Goal: Transaction & Acquisition: Purchase product/service

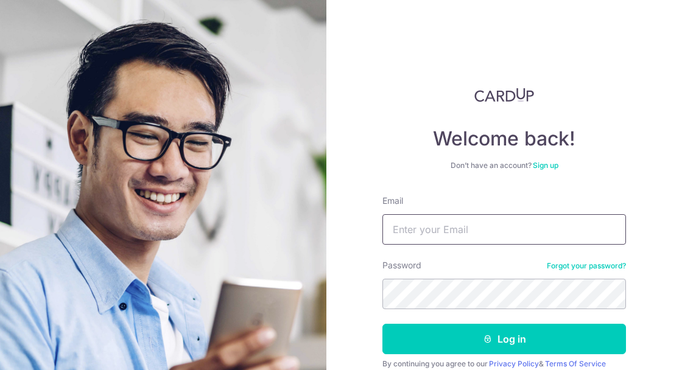
click at [452, 240] on input "Email" at bounding box center [505, 229] width 244 height 30
type input "[EMAIL_ADDRESS][DOMAIN_NAME]"
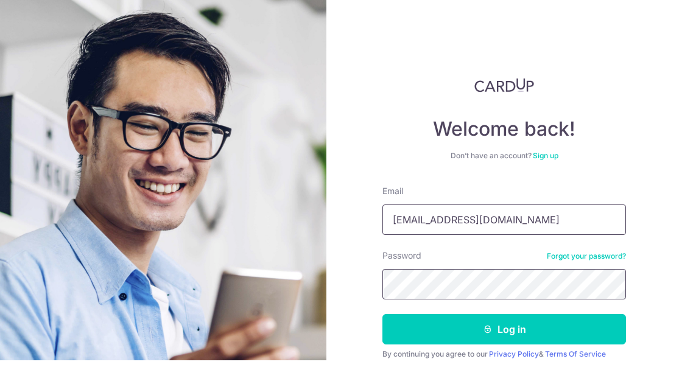
click at [383, 324] on button "Log in" at bounding box center [505, 339] width 244 height 30
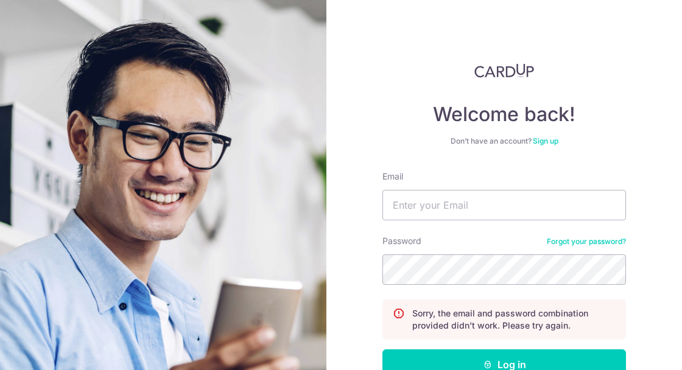
scroll to position [43, 0]
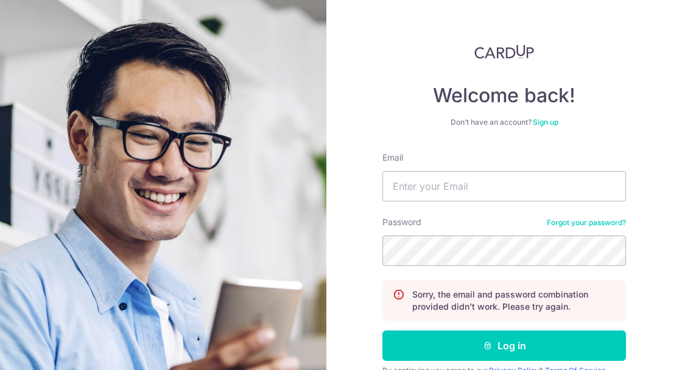
click at [575, 220] on link "Forgot your password?" at bounding box center [586, 223] width 79 height 10
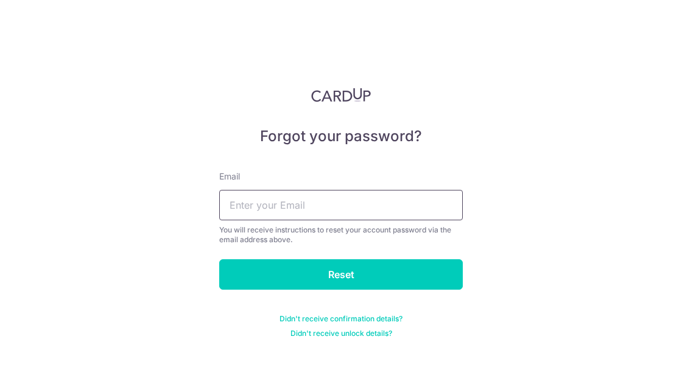
click at [262, 200] on input "text" at bounding box center [341, 205] width 244 height 30
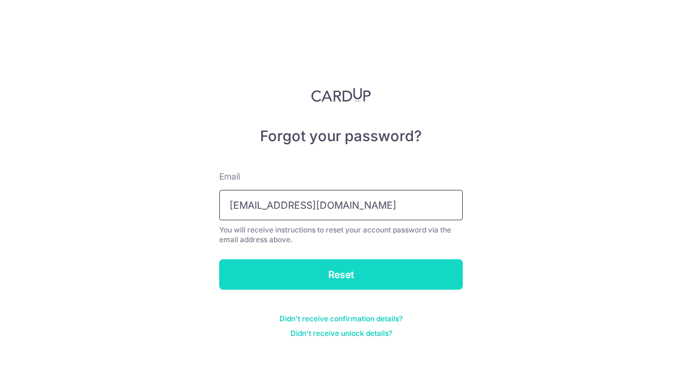
type input "expertise_17@hotmail.com"
click at [389, 269] on input "Reset" at bounding box center [341, 274] width 244 height 30
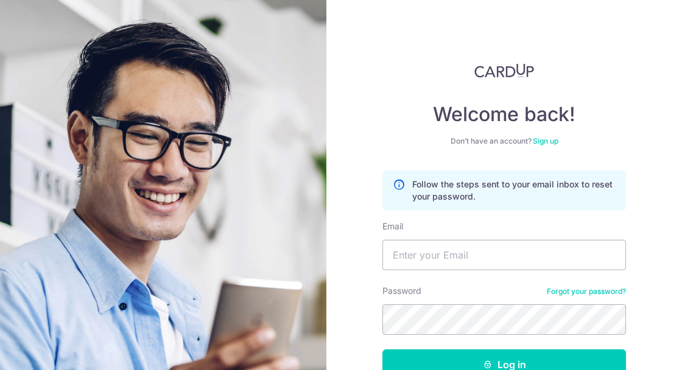
scroll to position [43, 0]
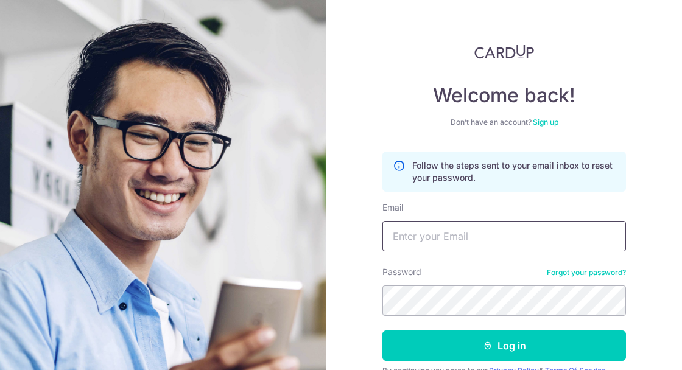
click at [438, 240] on input "Email" at bounding box center [505, 236] width 244 height 30
type input "[EMAIL_ADDRESS][DOMAIN_NAME]"
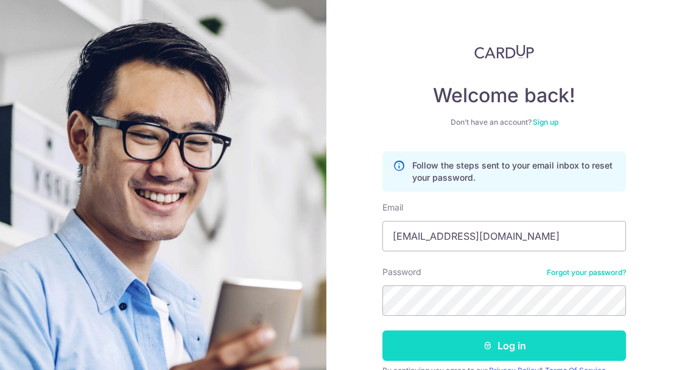
click at [525, 277] on form "Follow the steps sent to your email inbox to reset your password. Email experti…" at bounding box center [505, 283] width 244 height 263
click at [524, 340] on button "Log in" at bounding box center [505, 346] width 244 height 30
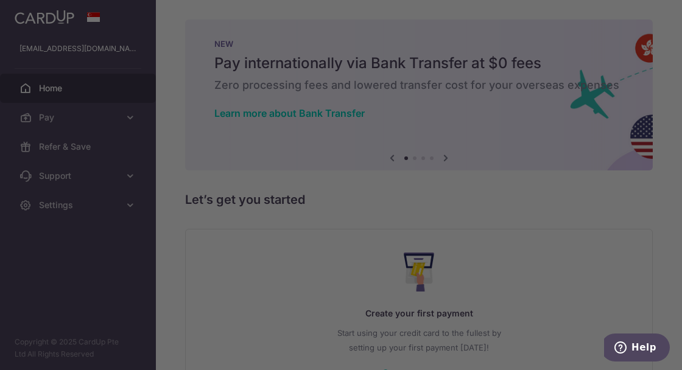
click at [133, 120] on div at bounding box center [344, 187] width 689 height 374
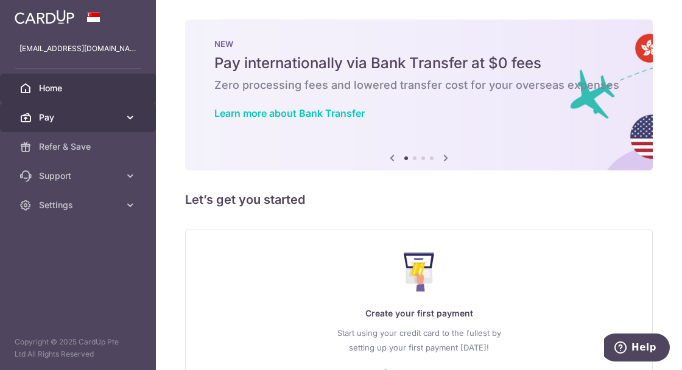
click at [135, 117] on icon at bounding box center [130, 117] width 12 height 12
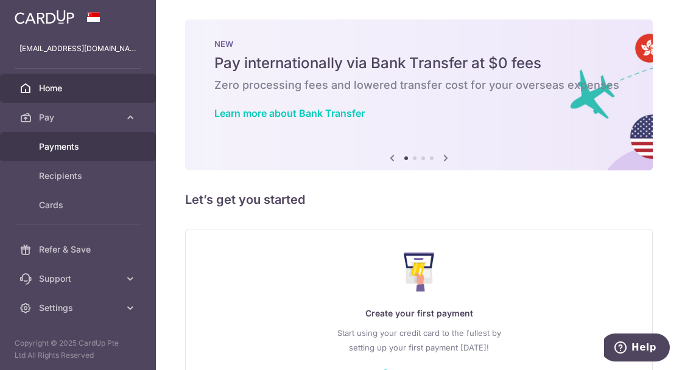
click at [83, 146] on span "Payments" at bounding box center [79, 147] width 80 height 12
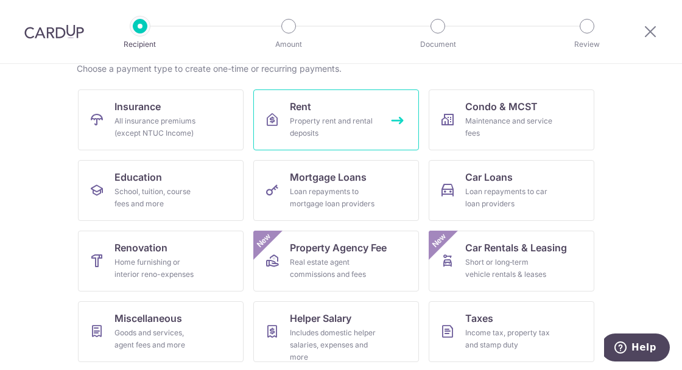
scroll to position [116, 0]
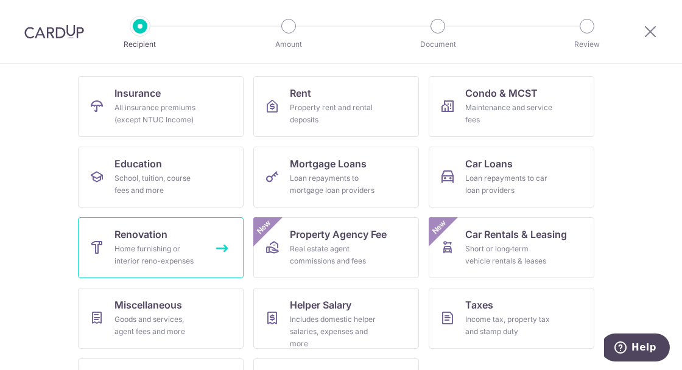
click at [169, 242] on link "Renovation Home furnishing or interior reno-expenses" at bounding box center [161, 247] width 166 height 61
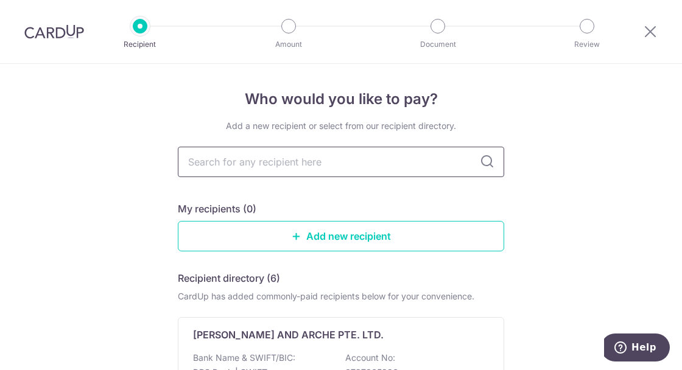
click at [339, 166] on input "text" at bounding box center [341, 162] width 326 height 30
type input "m"
type input "MID"
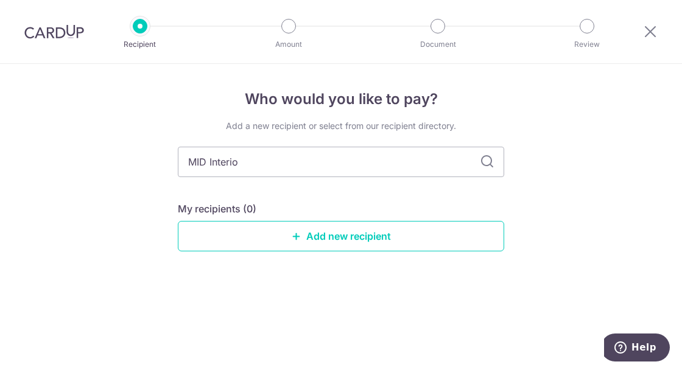
type input "MID Interior"
click at [492, 161] on icon at bounding box center [487, 162] width 15 height 15
click at [487, 163] on icon at bounding box center [487, 162] width 15 height 15
click at [263, 165] on input "MID Interior" at bounding box center [341, 162] width 326 height 30
type input "M"
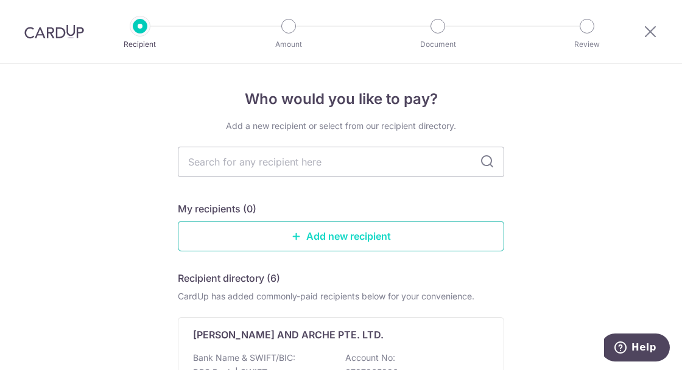
click at [329, 235] on link "Add new recipient" at bounding box center [341, 236] width 326 height 30
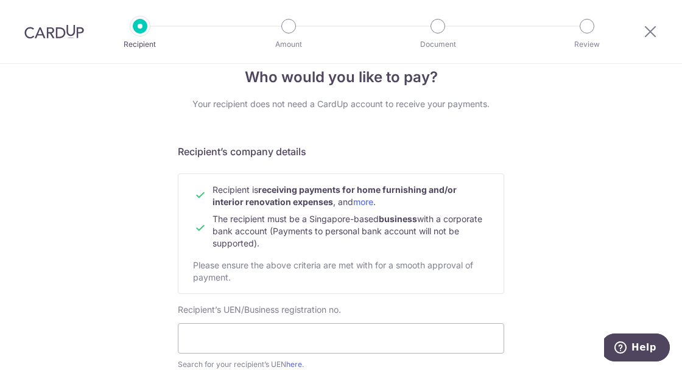
scroll to position [117, 0]
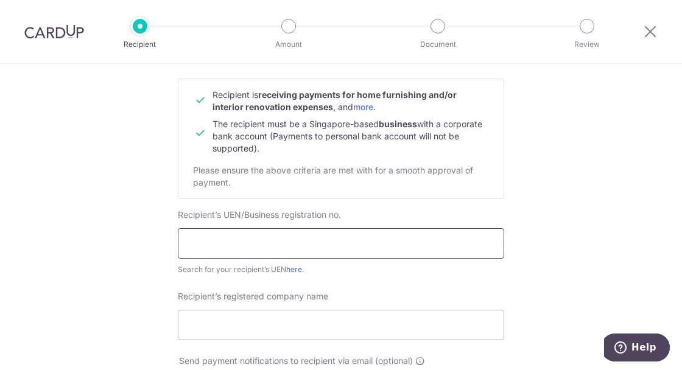
click at [246, 234] on input "text" at bounding box center [341, 243] width 326 height 30
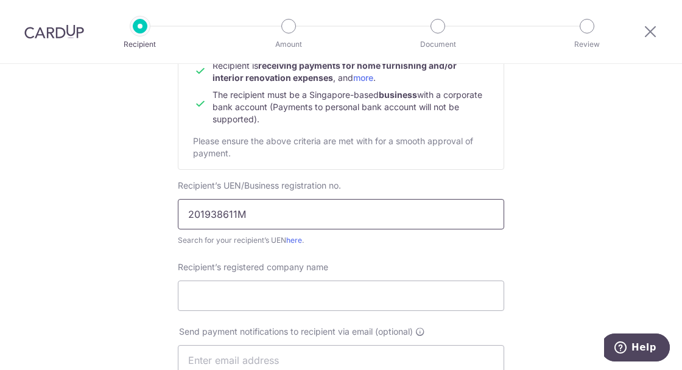
scroll to position [156, 0]
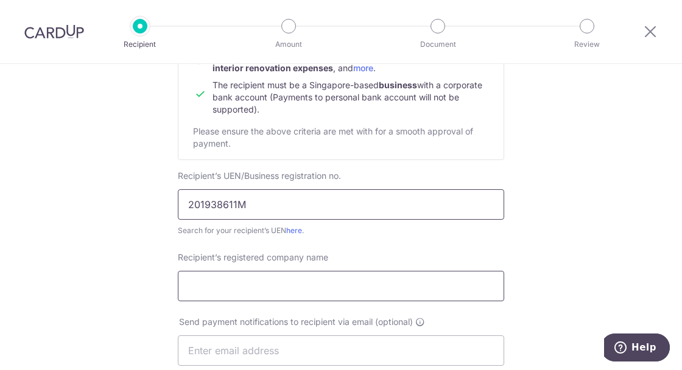
type input "201938611M"
click at [281, 284] on input "Recipient’s registered company name" at bounding box center [341, 286] width 326 height 30
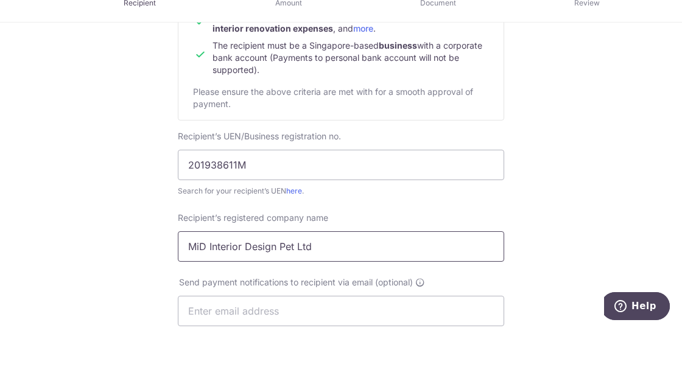
scroll to position [283, 0]
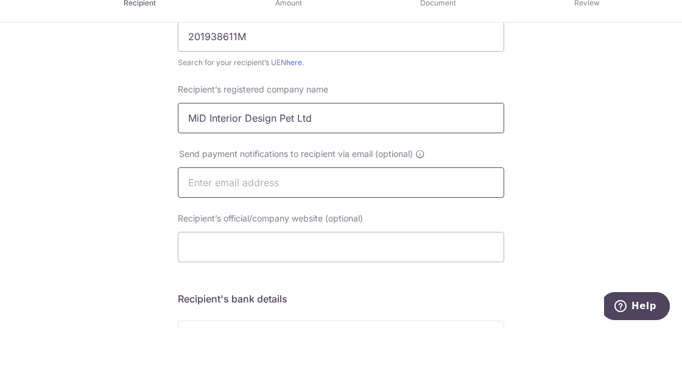
type input "MiD Interior Design Pet Ltd"
click at [256, 221] on input "text" at bounding box center [341, 224] width 326 height 30
type input "renoreceiptandpaymentvoucher@gmail.com"
click at [283, 286] on input "Recipient’s official/company website (optional)" at bounding box center [341, 288] width 326 height 30
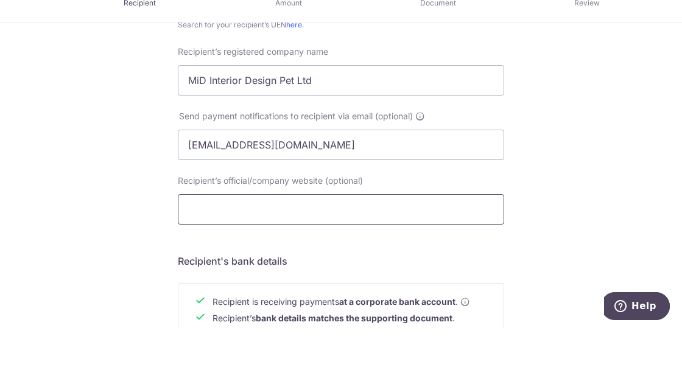
scroll to position [342, 0]
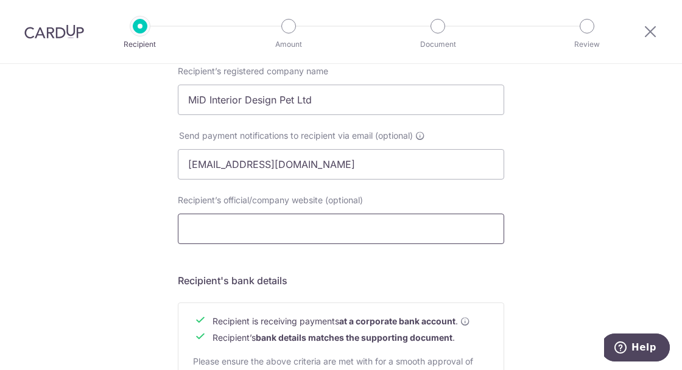
click at [247, 233] on input "Recipient’s official/company website (optional)" at bounding box center [341, 229] width 326 height 30
paste input "https://midinterior.com.sg"
type input "https://midinterior.com.sg"
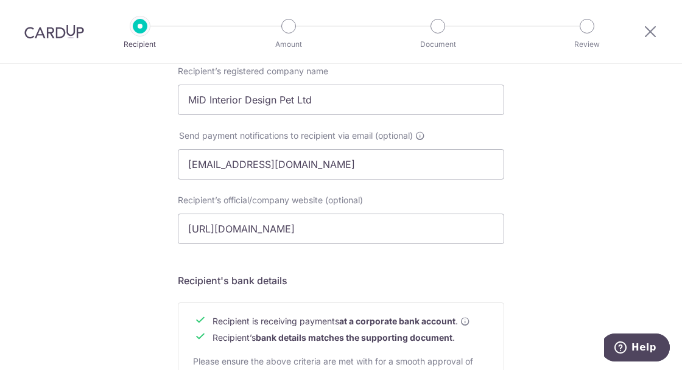
click at [448, 263] on form "Recipient’s company details Recipient is receiving payments for home furnishing…" at bounding box center [341, 202] width 326 height 757
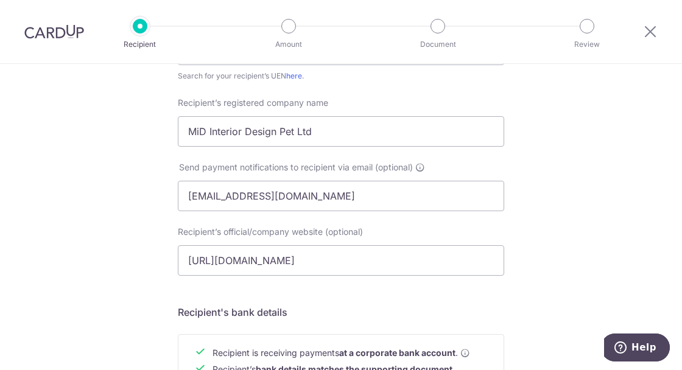
scroll to position [312, 0]
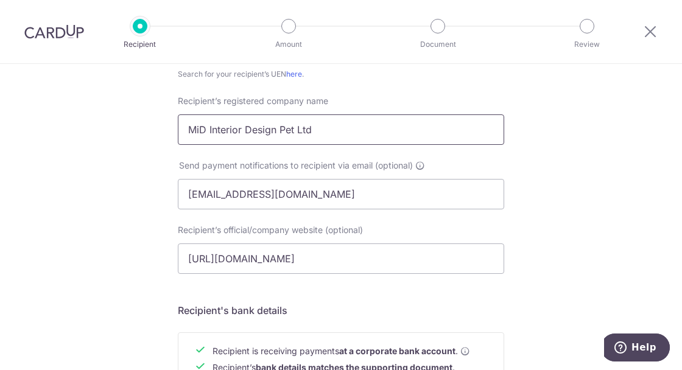
click at [295, 130] on input "MiD Interior Design Pet Ltd" at bounding box center [341, 130] width 326 height 30
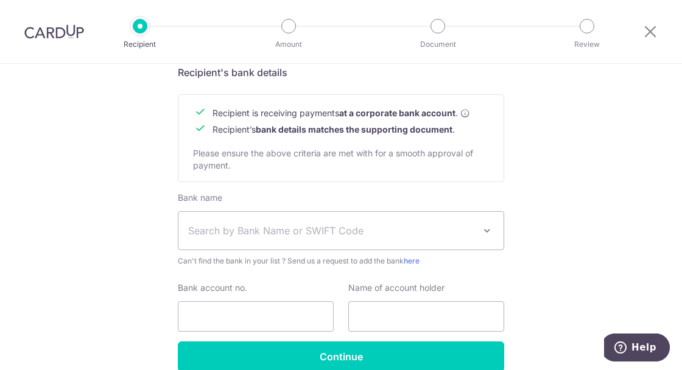
scroll to position [551, 0]
type input "MiD Interior Design Pte Ltd"
click at [425, 238] on span "Search by Bank Name or SWIFT Code" at bounding box center [331, 231] width 286 height 15
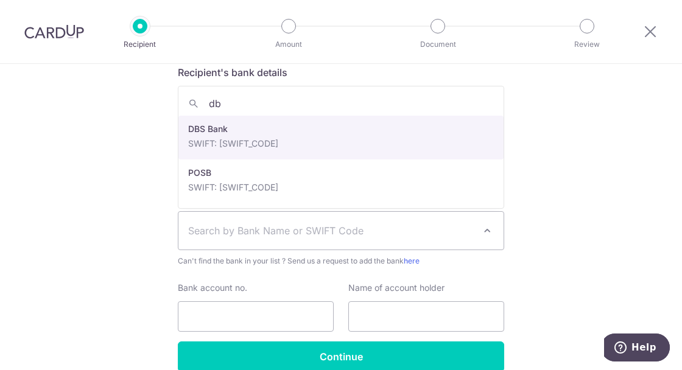
type input "db"
select select "6"
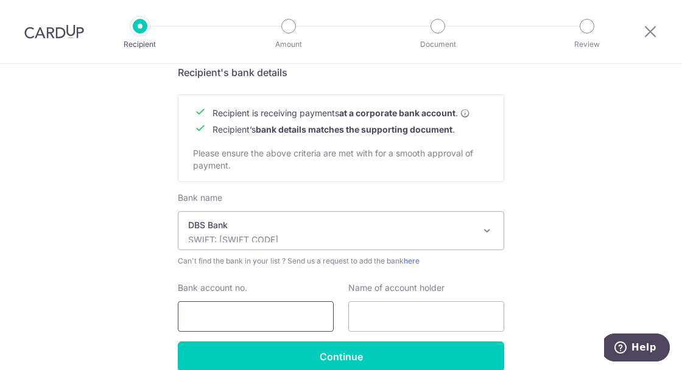
click at [270, 316] on input "Bank account no." at bounding box center [256, 317] width 156 height 30
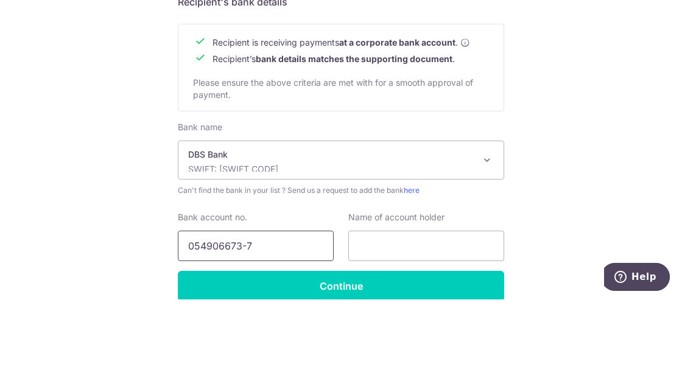
click at [208, 316] on input "054906673-7" at bounding box center [256, 317] width 156 height 30
type input "054-906673-7"
click at [403, 283] on div "Name of account holder" at bounding box center [426, 307] width 156 height 50
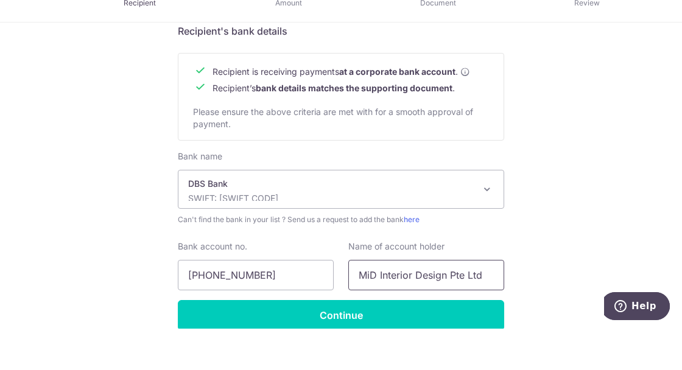
type input "MiD Interior Design Pte Ltd"
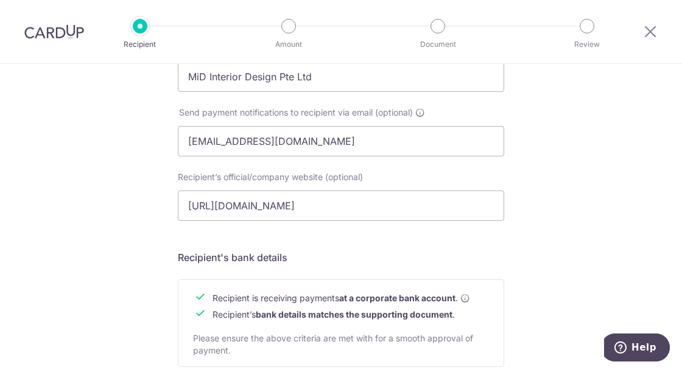
scroll to position [316, 0]
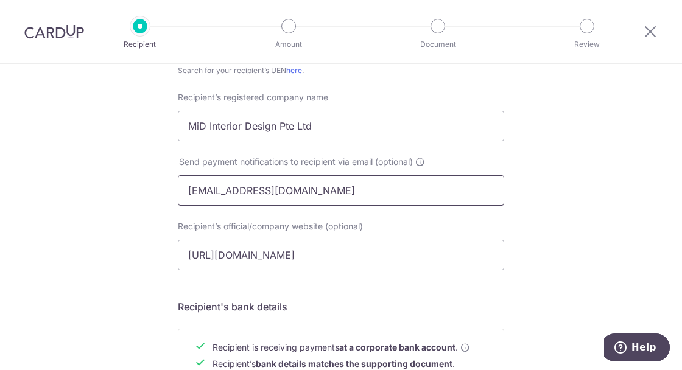
click at [427, 195] on input "renoreceiptandpaymentvoucher@gmail.com" at bounding box center [341, 190] width 326 height 30
drag, startPoint x: 415, startPoint y: 194, endPoint x: 183, endPoint y: 185, distance: 232.9
click at [183, 185] on input "renoreceiptandpaymentvoucher@gmail.com" at bounding box center [341, 190] width 326 height 30
type input "admin@midinterior.com.sg"
click at [560, 208] on div "Who would you like to pay? Your recipient does not need a CardUp account to rec…" at bounding box center [341, 206] width 682 height 916
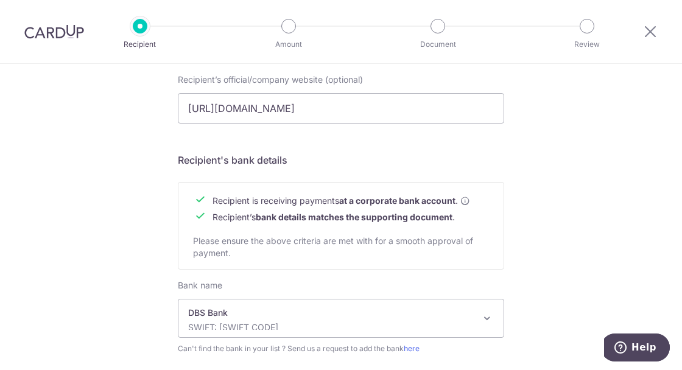
scroll to position [551, 0]
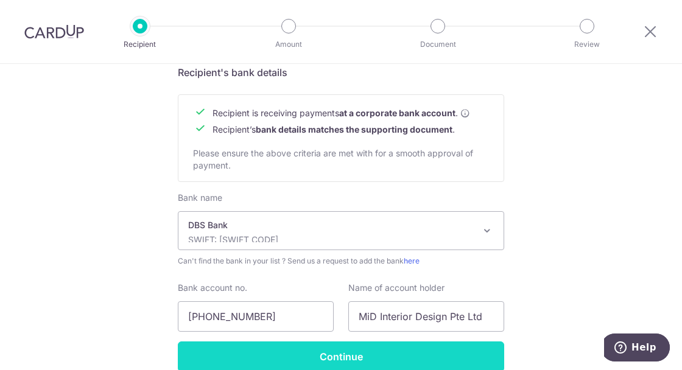
click at [413, 355] on input "Continue" at bounding box center [341, 357] width 326 height 30
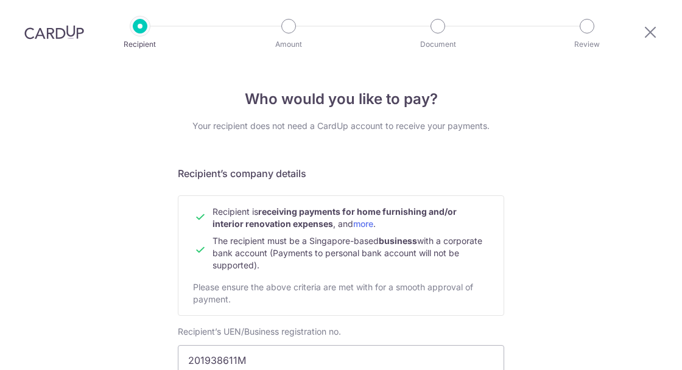
scroll to position [580, 0]
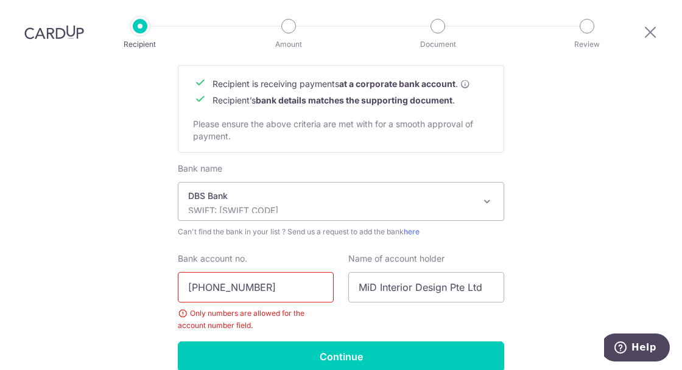
click at [213, 272] on input "054-906673-7" at bounding box center [256, 287] width 156 height 30
click at [247, 272] on input "054906673-7" at bounding box center [256, 287] width 156 height 30
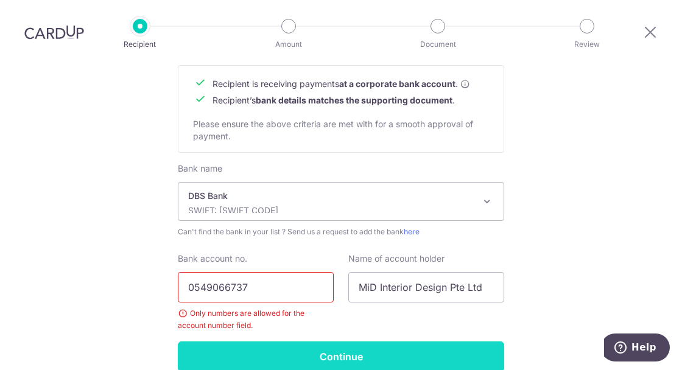
type input "0549066737"
click at [439, 342] on input "Continue" at bounding box center [341, 357] width 326 height 30
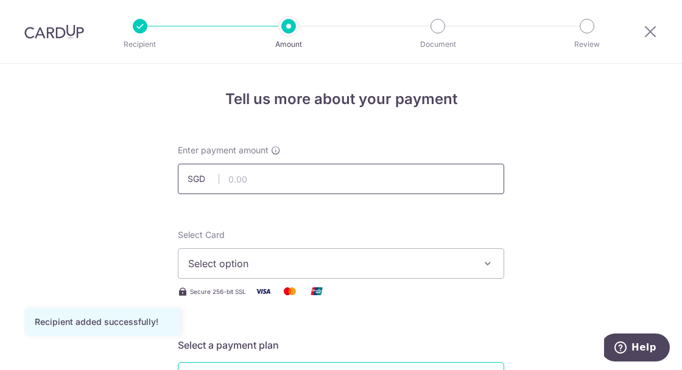
click at [259, 175] on input "text" at bounding box center [341, 179] width 326 height 30
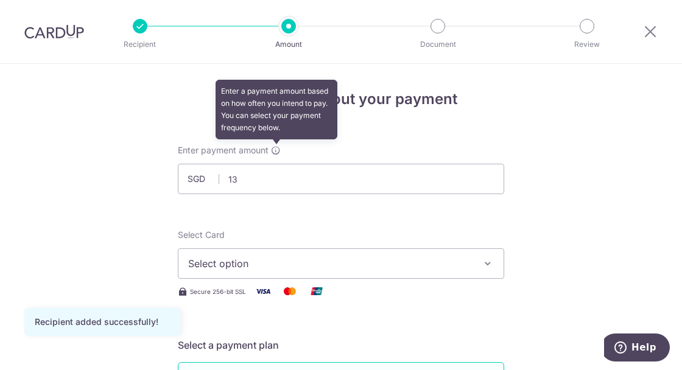
click at [275, 152] on icon at bounding box center [276, 151] width 10 height 10
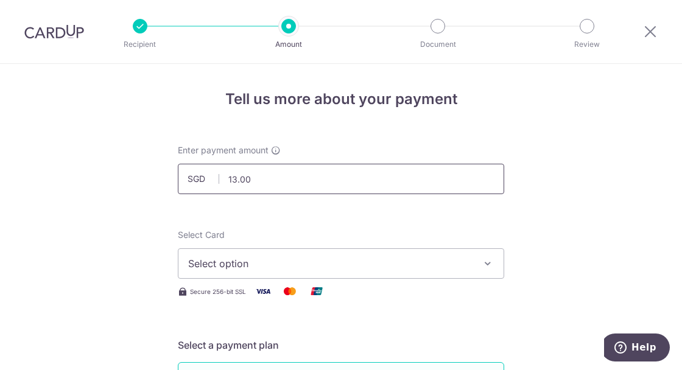
click at [273, 171] on input "13.00" at bounding box center [341, 179] width 326 height 30
type input "13,000.00"
click at [313, 262] on span "Select option" at bounding box center [330, 263] width 284 height 15
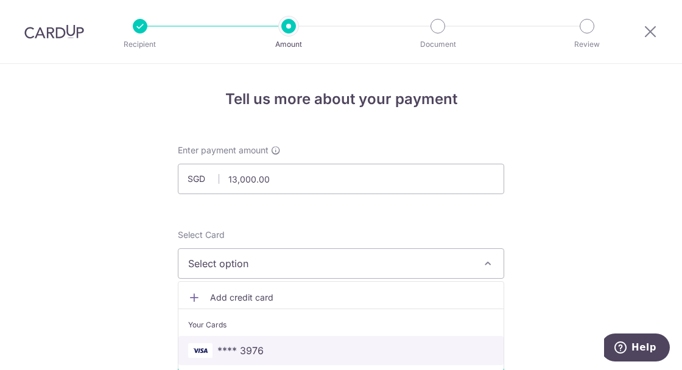
click at [286, 350] on span "**** 3976" at bounding box center [341, 351] width 306 height 15
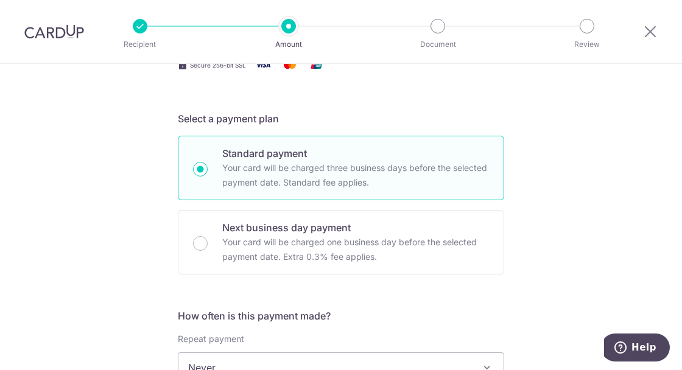
scroll to position [381, 0]
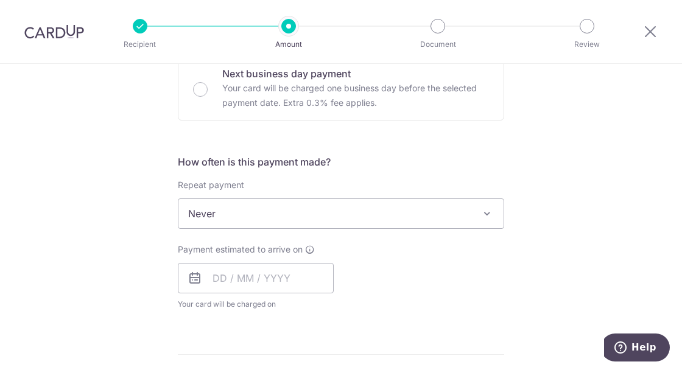
click at [342, 214] on span "Never" at bounding box center [340, 213] width 325 height 29
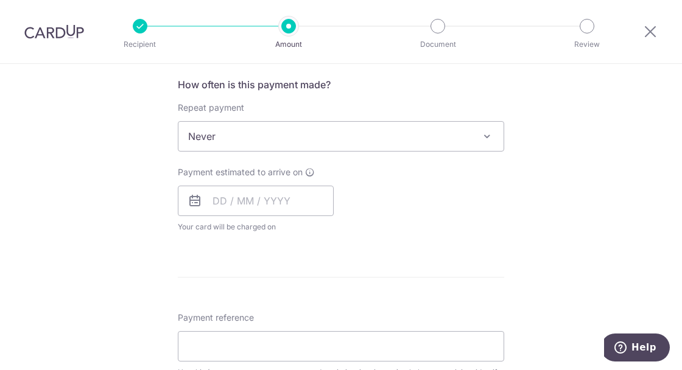
scroll to position [459, 0]
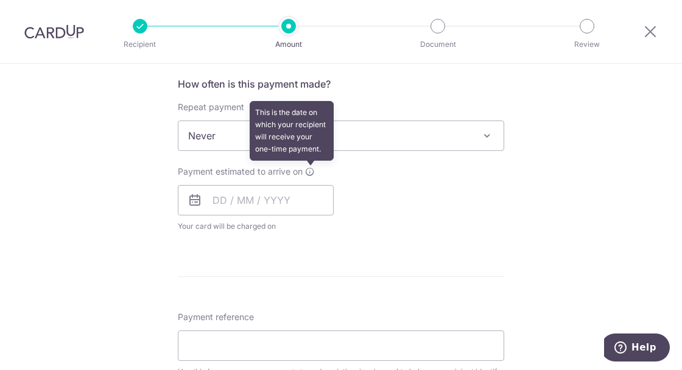
click at [308, 171] on icon at bounding box center [310, 172] width 10 height 10
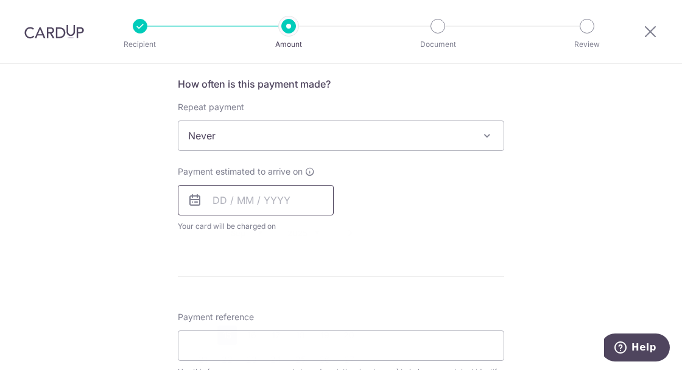
click at [225, 199] on input "text" at bounding box center [256, 200] width 156 height 30
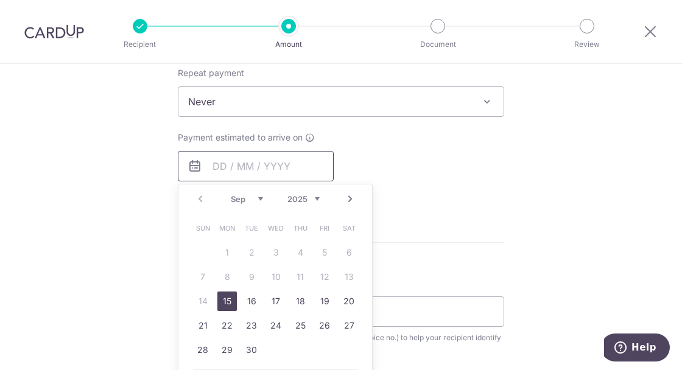
scroll to position [537, 0]
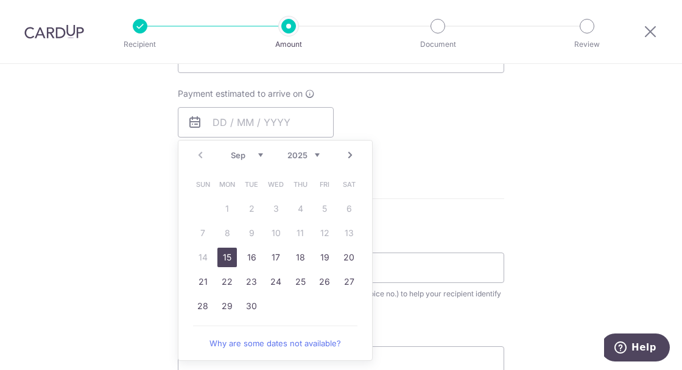
click at [234, 259] on link "15" at bounding box center [226, 257] width 19 height 19
type input "15/09/2025"
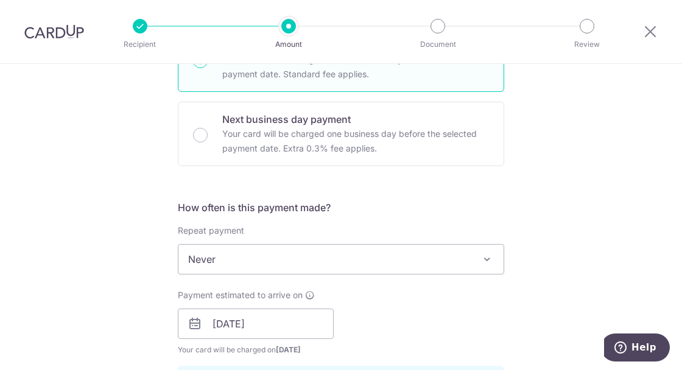
scroll to position [298, 0]
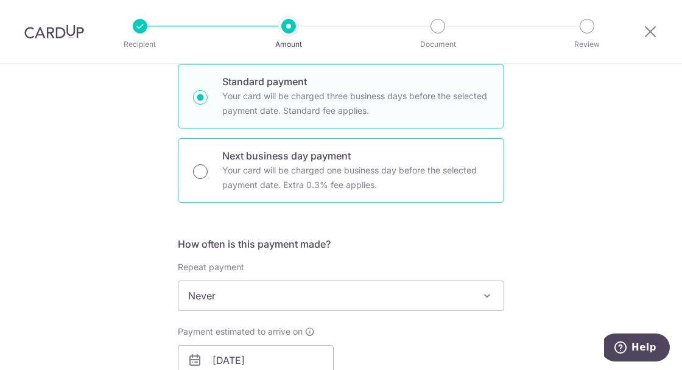
click at [200, 171] on input "Next business day payment Your card will be charged one business day before the…" at bounding box center [200, 171] width 15 height 15
radio input "true"
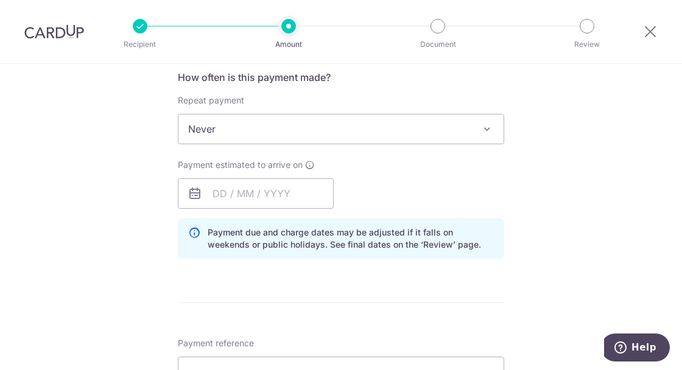
scroll to position [436, 0]
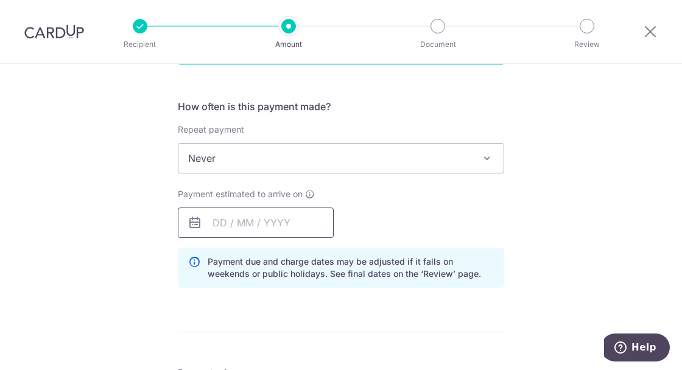
click at [237, 216] on input "text" at bounding box center [256, 223] width 156 height 30
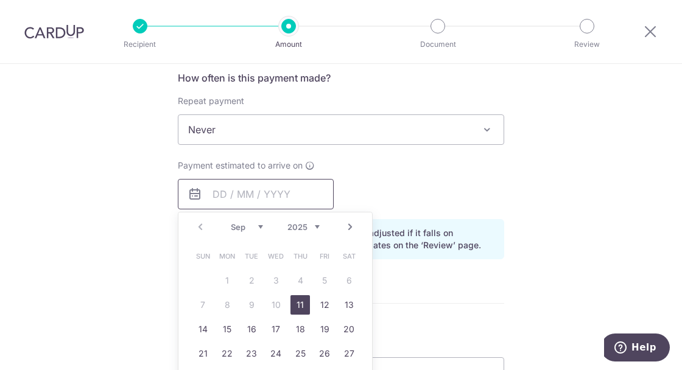
scroll to position [514, 0]
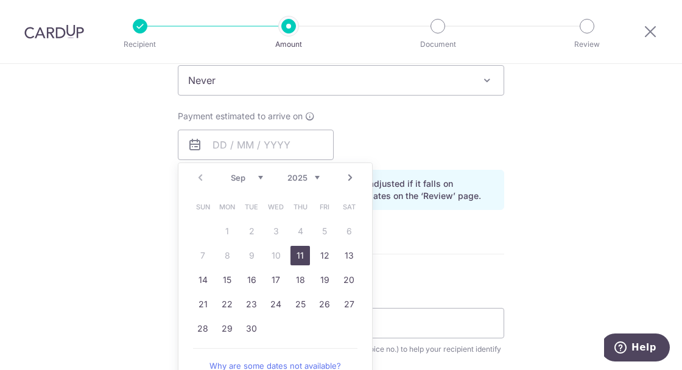
click at [300, 252] on link "11" at bounding box center [300, 255] width 19 height 19
type input "11/09/2025"
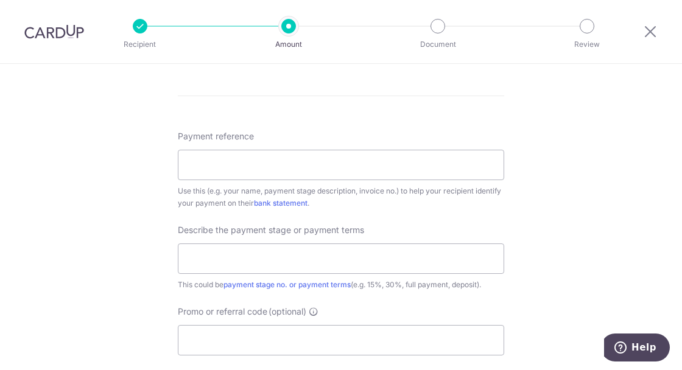
scroll to position [721, 0]
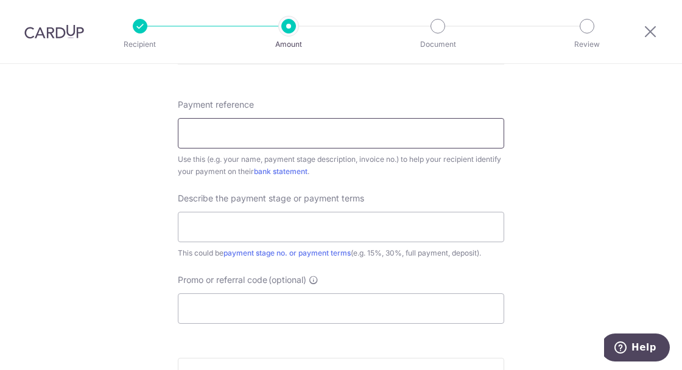
click at [266, 139] on input "Payment reference" at bounding box center [341, 133] width 326 height 30
click at [219, 131] on input "Muhd Farhan 730516" at bounding box center [341, 133] width 326 height 30
click at [293, 132] on input "Muhd Farhan 730516" at bounding box center [341, 133] width 326 height 30
type input "Muhd Farhan 730516 #02-159"
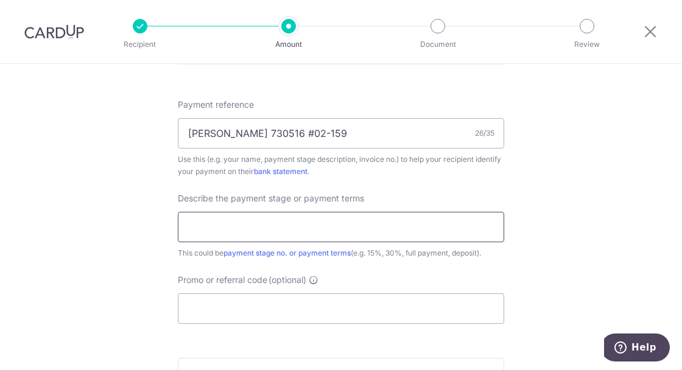
click at [302, 220] on input "text" at bounding box center [341, 227] width 326 height 30
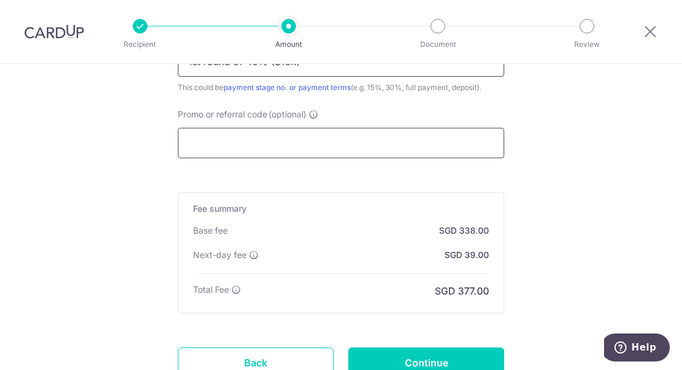
scroll to position [848, 0]
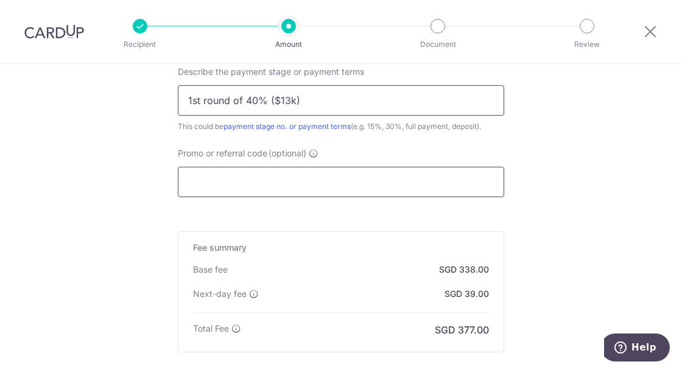
type input "1st round of 40% ($13k)"
click at [313, 186] on input "Promo or referral code (optional)" at bounding box center [341, 182] width 326 height 30
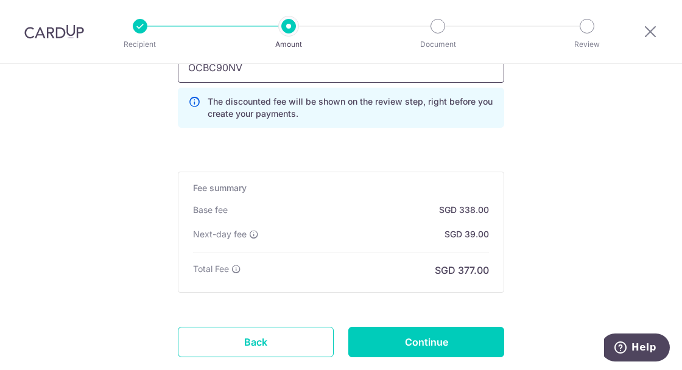
scroll to position [980, 0]
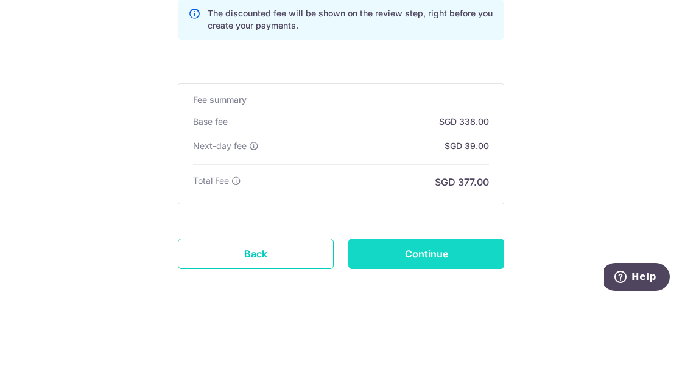
type input "OCBC90NV"
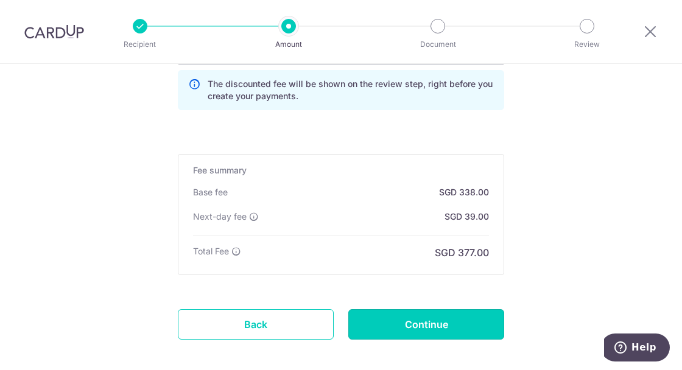
click at [433, 320] on input "Continue" at bounding box center [426, 324] width 156 height 30
type input "Create Schedule"
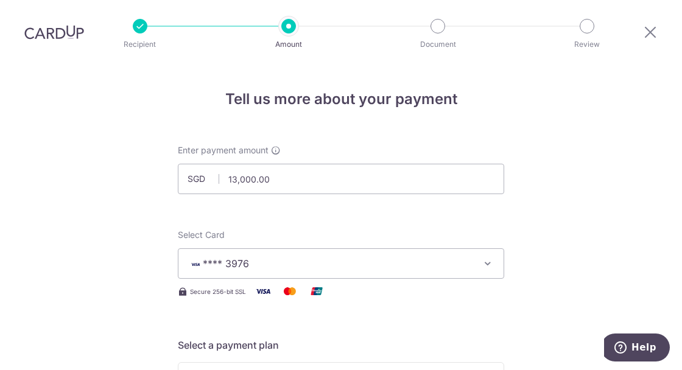
scroll to position [810, 0]
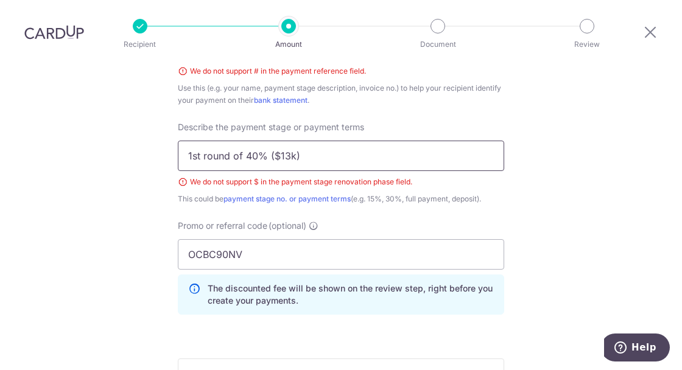
click at [280, 141] on input "1st round of 40% ($13k)" at bounding box center [341, 156] width 326 height 30
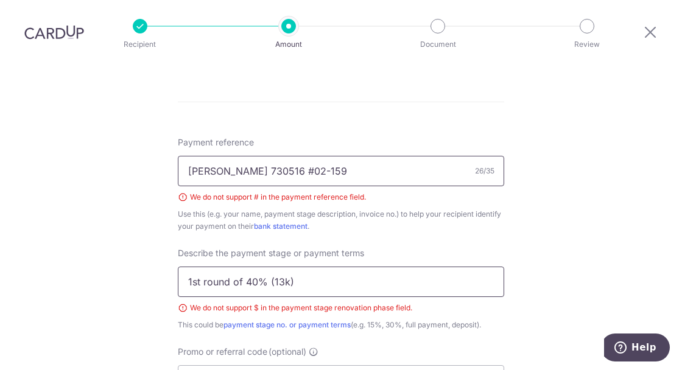
type input "1st round of 40% (13k)"
click at [294, 156] on input "Muhd Farhan 730516 #02-159" at bounding box center [341, 171] width 326 height 30
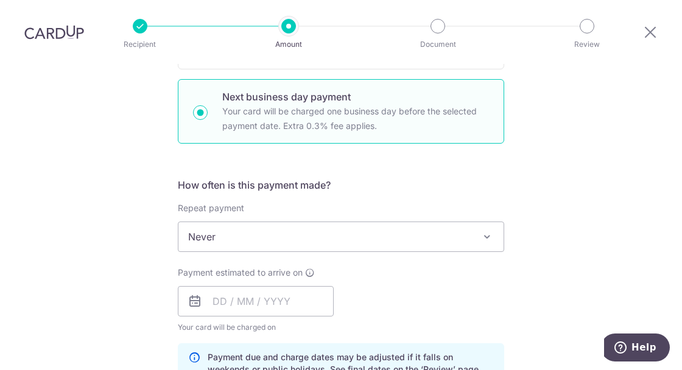
scroll to position [271, 0]
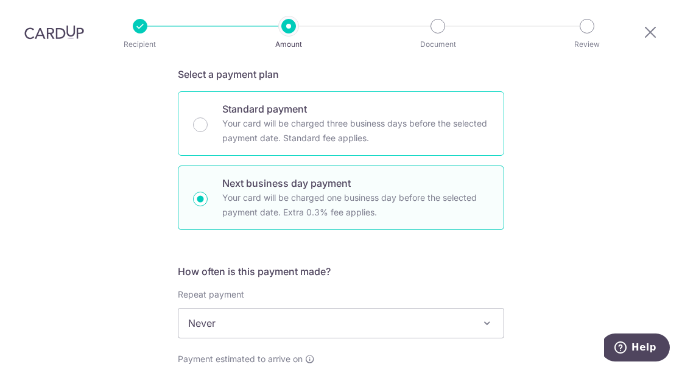
type input "Muhd Farhan 730516 02-159"
click at [222, 116] on p "Your card will be charged three business days before the selected payment date.…" at bounding box center [355, 130] width 267 height 29
click at [208, 118] on input "Standard payment Your card will be charged three business days before the selec…" at bounding box center [200, 125] width 15 height 15
radio input "true"
click at [203, 192] on input "Next business day payment Your card will be charged one business day before the…" at bounding box center [200, 199] width 15 height 15
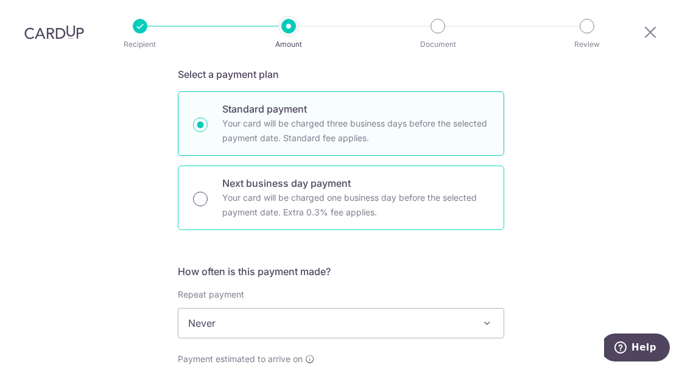
radio input "true"
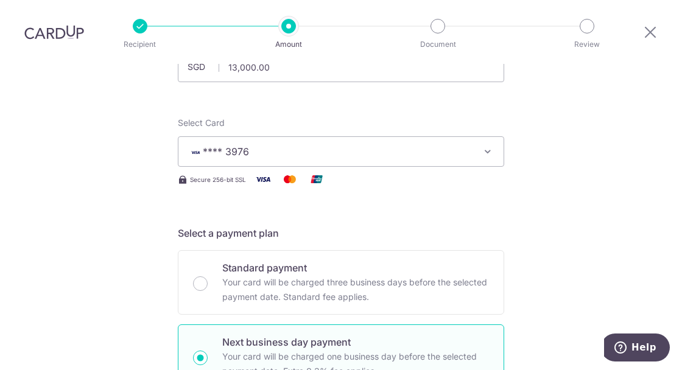
scroll to position [814, 0]
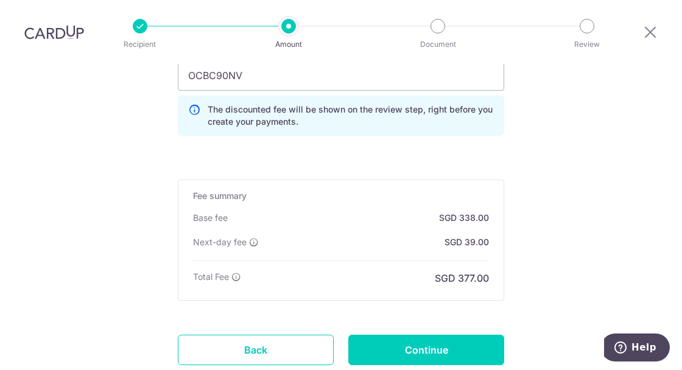
scroll to position [997, 0]
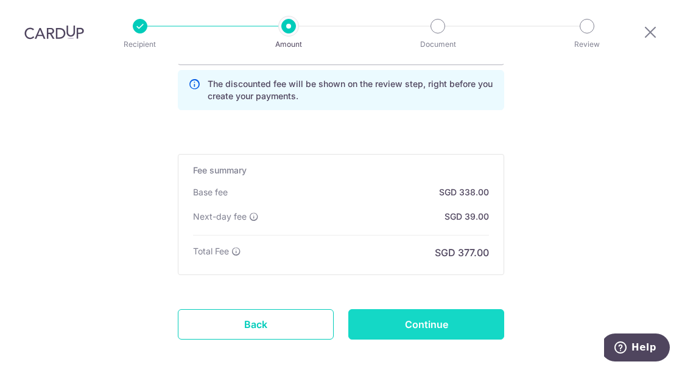
click at [459, 309] on input "Continue" at bounding box center [426, 324] width 156 height 30
type input "Create Schedule"
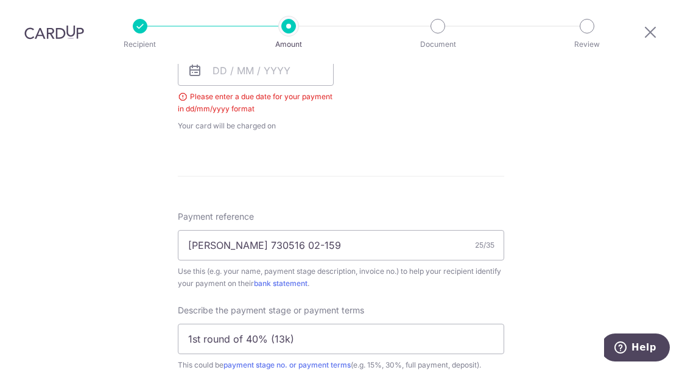
scroll to position [448, 0]
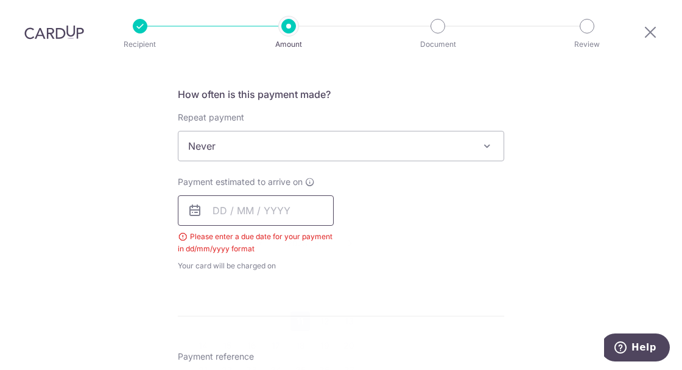
click at [220, 196] on input "text" at bounding box center [256, 211] width 156 height 30
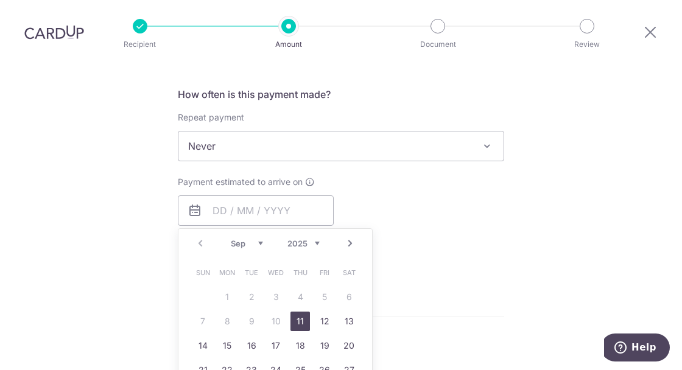
click at [294, 312] on link "11" at bounding box center [300, 321] width 19 height 19
type input "11/09/2025"
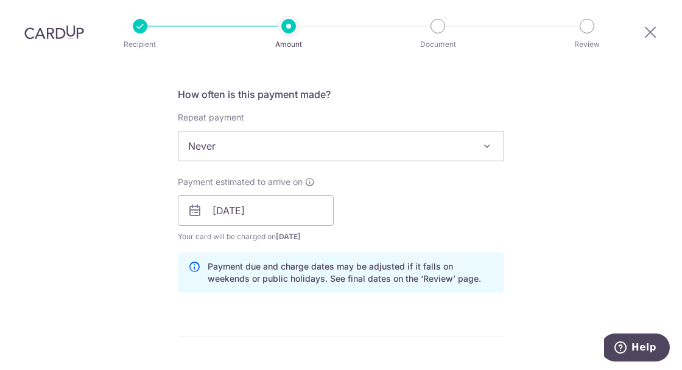
click at [500, 176] on div "Payment estimated to arrive on 11/09/2025 Prev Next Sep Oct Nov Dec 2025 2026 2…" at bounding box center [341, 209] width 341 height 67
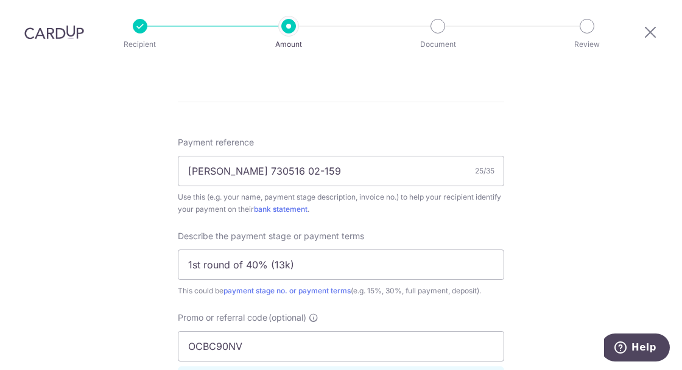
scroll to position [980, 0]
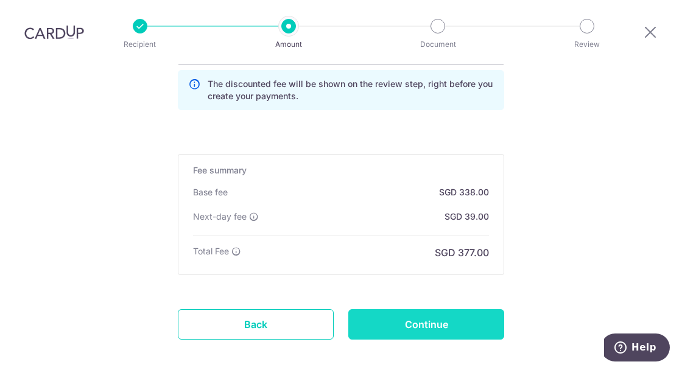
click at [439, 309] on input "Continue" at bounding box center [426, 324] width 156 height 30
type input "Create Schedule"
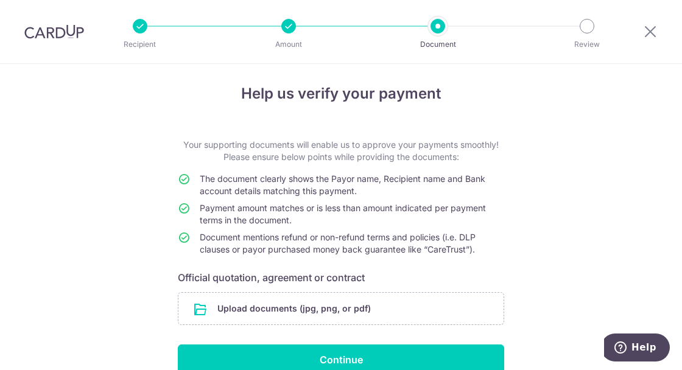
scroll to position [9, 0]
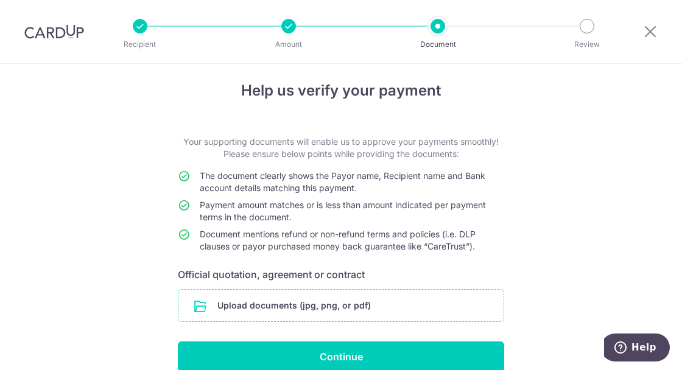
click at [376, 312] on input "file" at bounding box center [340, 306] width 325 height 32
click at [391, 306] on input "file" at bounding box center [340, 306] width 325 height 32
click at [386, 297] on input "file" at bounding box center [340, 306] width 325 height 32
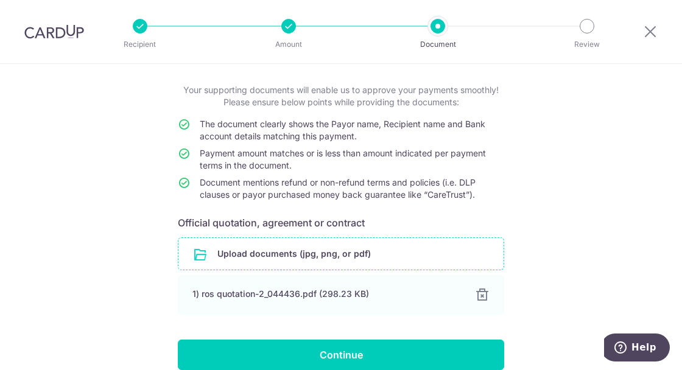
scroll to position [58, 0]
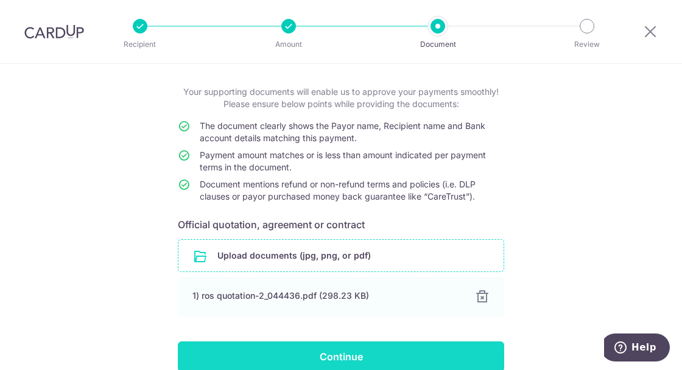
click at [427, 356] on input "Continue" at bounding box center [341, 357] width 326 height 30
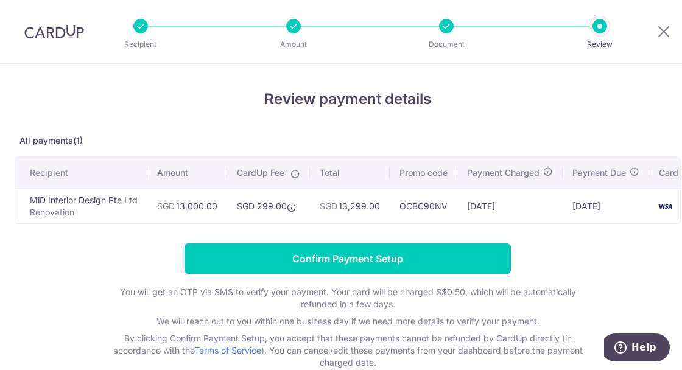
click at [291, 29] on div at bounding box center [293, 26] width 15 height 15
click at [492, 205] on td "[DATE]" at bounding box center [509, 206] width 105 height 35
click at [446, 26] on div at bounding box center [446, 26] width 15 height 15
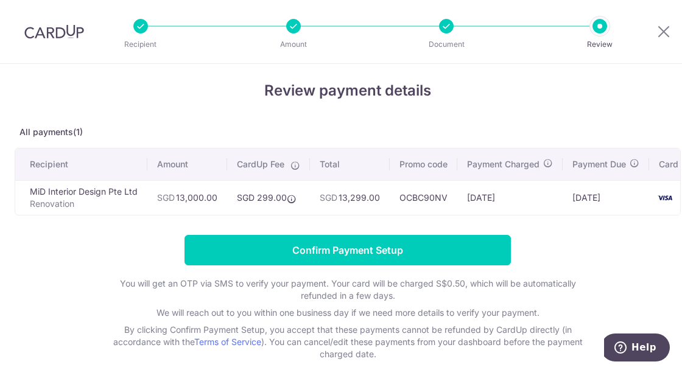
scroll to position [11, 0]
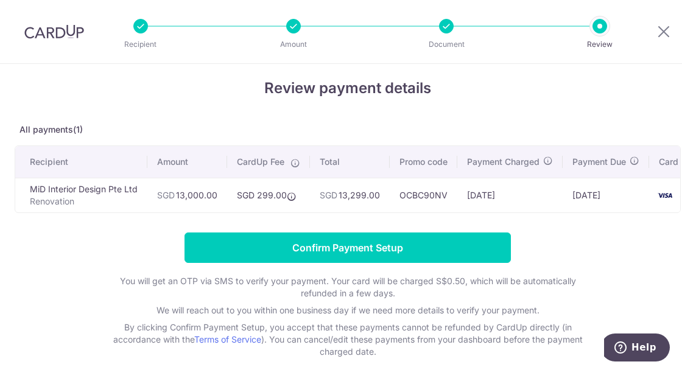
click at [295, 23] on div at bounding box center [293, 26] width 15 height 15
click at [450, 35] on div "Recipient Amount Document Review" at bounding box center [370, 31] width 523 height 63
drag, startPoint x: 620, startPoint y: 212, endPoint x: 579, endPoint y: 205, distance: 42.0
click at [672, 219] on div "Review payment details All payments(1) Recipient Amount CardUp Fee Total Promo …" at bounding box center [348, 217] width 666 height 281
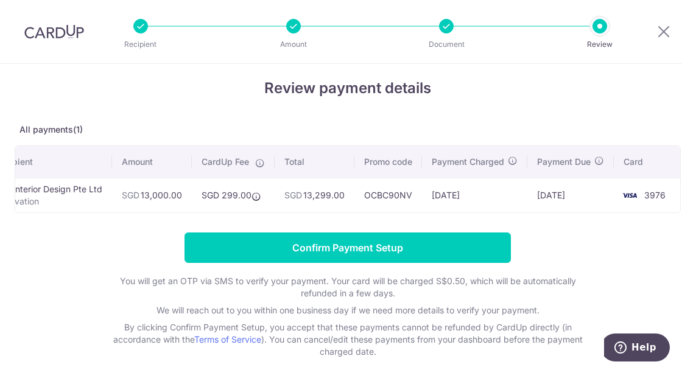
drag, startPoint x: 584, startPoint y: 208, endPoint x: 638, endPoint y: 217, distance: 54.9
click at [679, 218] on div "Review payment details All payments(1) Recipient Amount CardUp Fee Total Promo …" at bounding box center [348, 217] width 666 height 281
click at [524, 83] on h4 "Review payment details" at bounding box center [348, 88] width 666 height 22
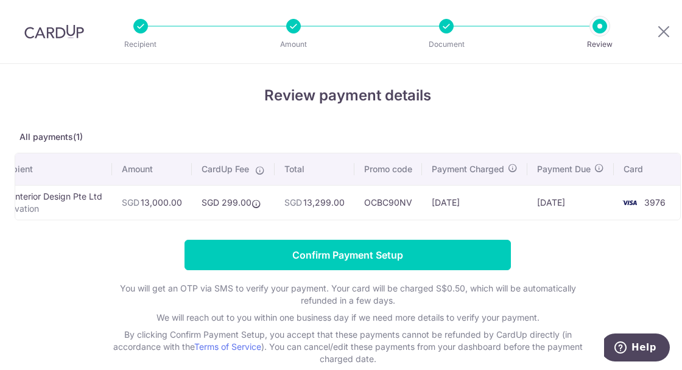
scroll to position [0, 0]
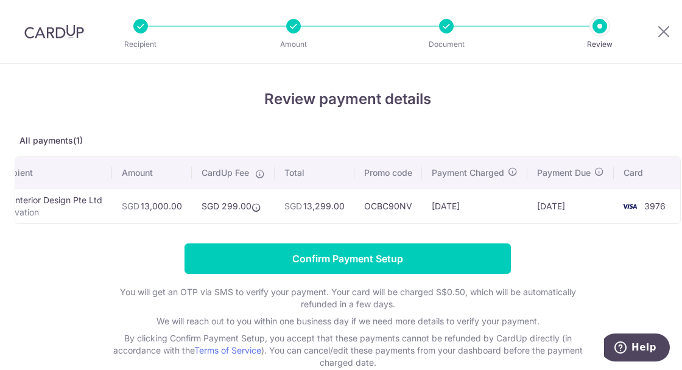
click at [297, 22] on div at bounding box center [293, 26] width 15 height 15
click at [451, 26] on div at bounding box center [446, 26] width 15 height 15
click at [659, 30] on icon at bounding box center [664, 31] width 15 height 15
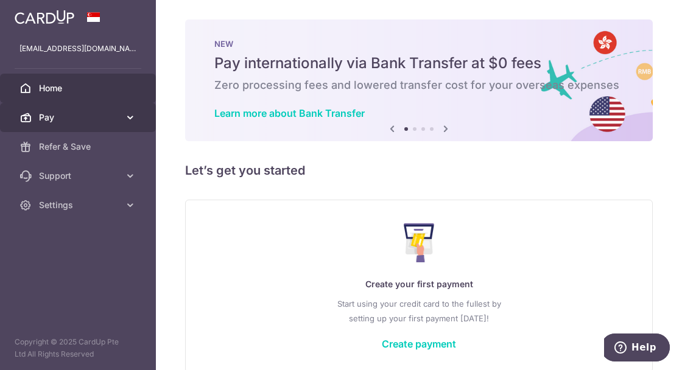
click at [105, 121] on span "Pay" at bounding box center [79, 117] width 80 height 12
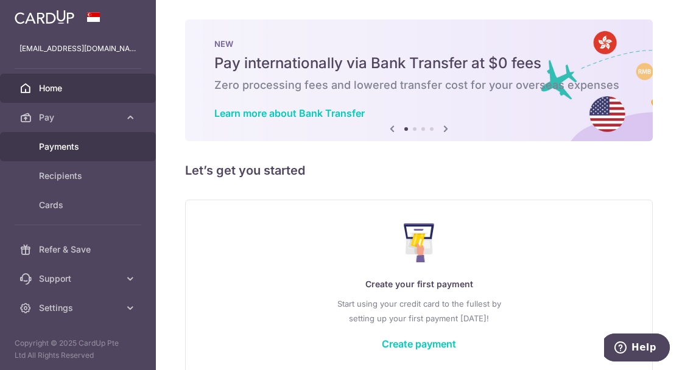
click at [89, 150] on span "Payments" at bounding box center [79, 147] width 80 height 12
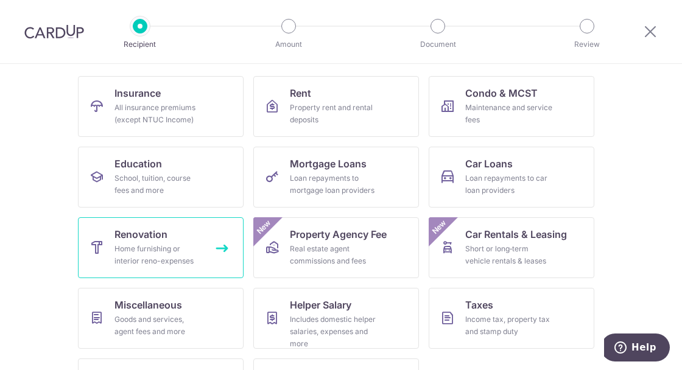
click at [191, 241] on link "Renovation Home furnishing or interior reno-expenses" at bounding box center [161, 247] width 166 height 61
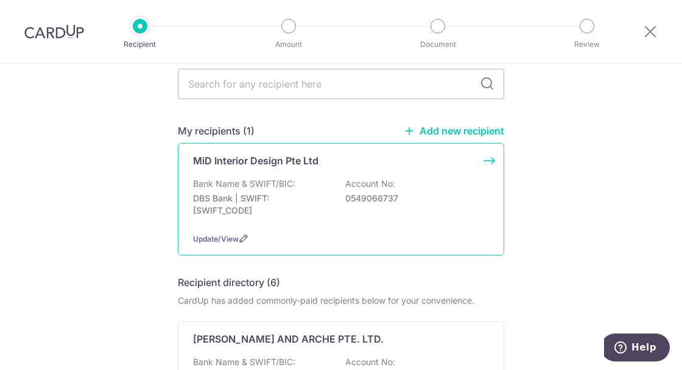
scroll to position [51, 0]
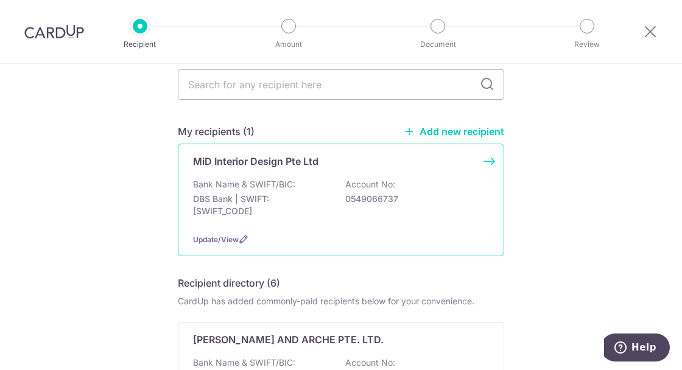
click at [486, 168] on div "MiD Interior Design Pte Ltd Bank Name & SWIFT/BIC: DBS Bank | SWIFT: [SWIFT_COD…" at bounding box center [341, 200] width 326 height 113
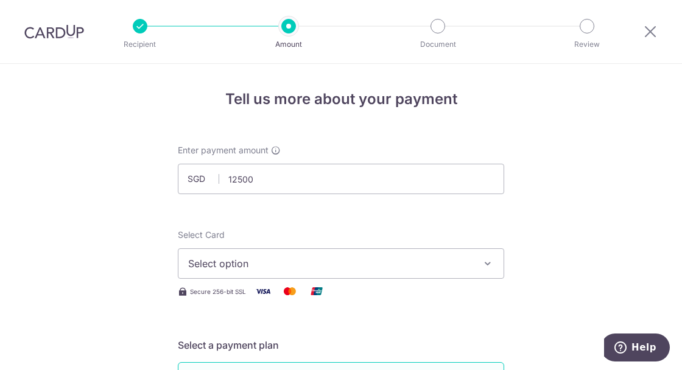
type input "12,500.00"
click at [342, 256] on button "Select option" at bounding box center [341, 264] width 326 height 30
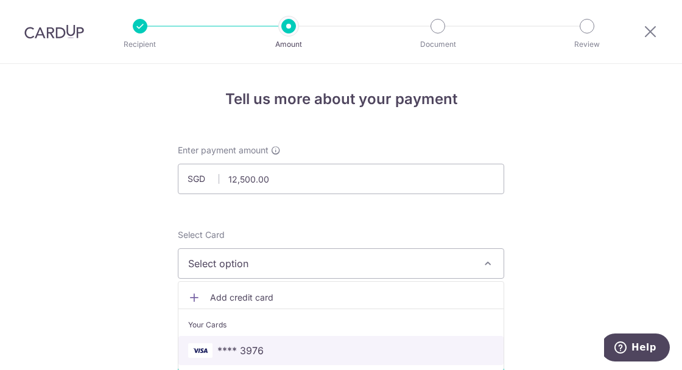
click at [305, 344] on span "**** 3976" at bounding box center [341, 351] width 306 height 15
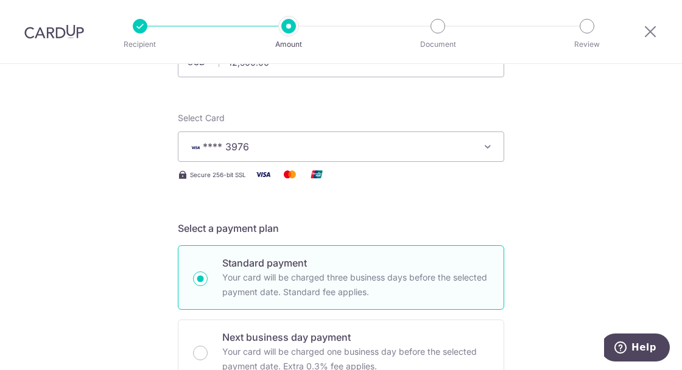
scroll to position [204, 0]
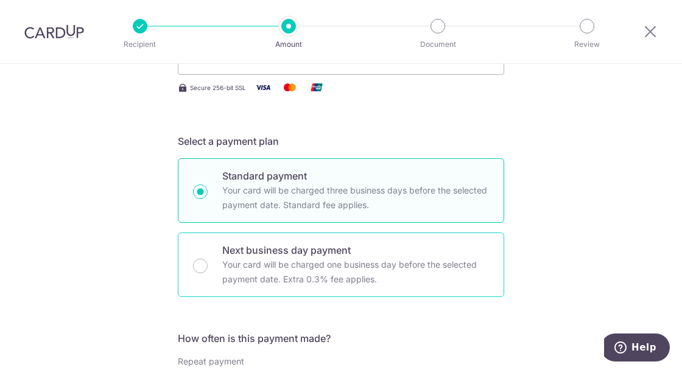
click at [314, 263] on p "Your card will be charged one business day before the selected payment date. Ex…" at bounding box center [355, 272] width 267 height 29
click at [208, 263] on input "Next business day payment Your card will be charged one business day before the…" at bounding box center [200, 266] width 15 height 15
radio input "false"
radio input "true"
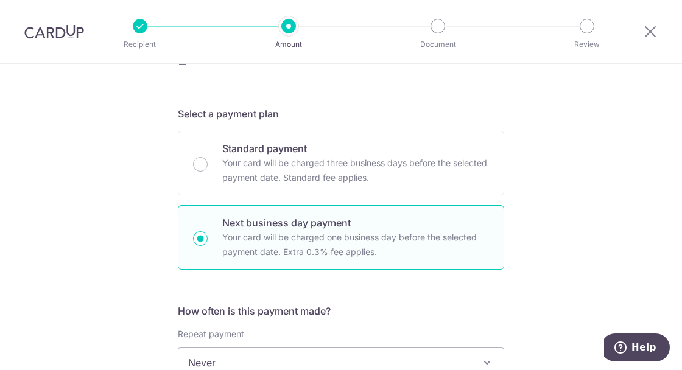
scroll to position [370, 0]
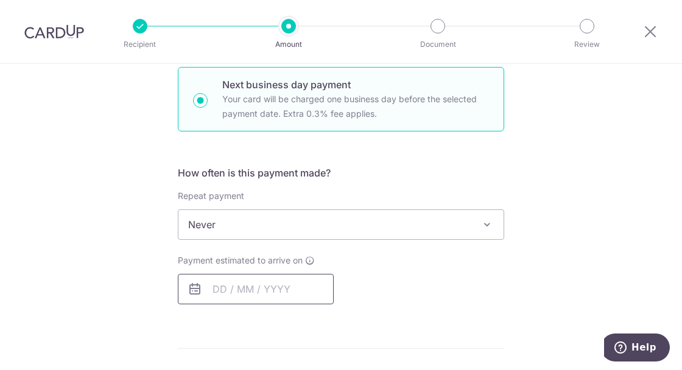
click at [221, 288] on input "text" at bounding box center [256, 289] width 156 height 30
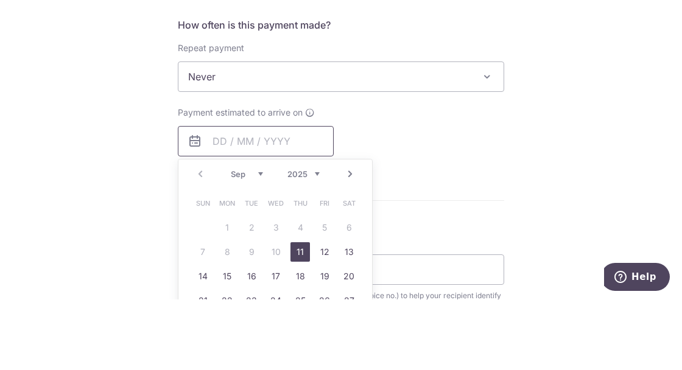
scroll to position [448, 0]
click at [302, 250] on div "Prev Next Sep Oct Nov Dec 2025 2026 2027 2028 2029 2030 2031 2032 2033 2034 203…" at bounding box center [275, 339] width 195 height 221
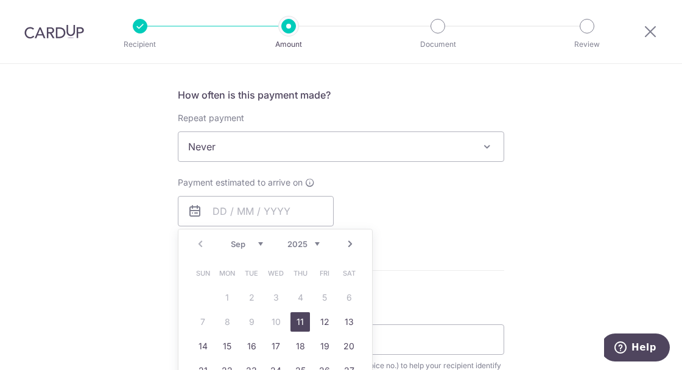
click at [299, 319] on link "11" at bounding box center [300, 321] width 19 height 19
type input "[DATE]"
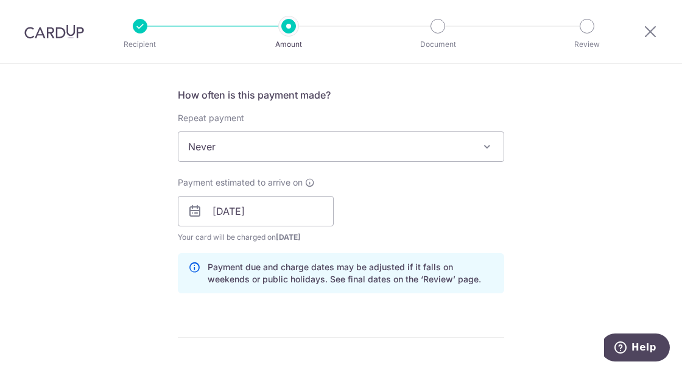
click at [443, 221] on div "Payment estimated to arrive on 11/09/2025 Prev Next Sep Oct Nov Dec 2025 2026 2…" at bounding box center [341, 210] width 341 height 67
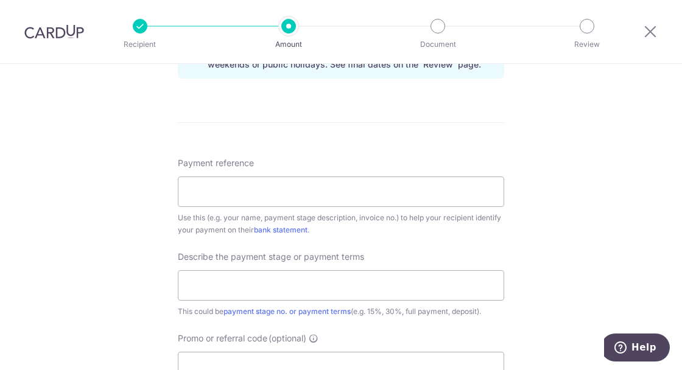
scroll to position [663, 0]
click at [305, 199] on input "Payment reference" at bounding box center [341, 192] width 326 height 30
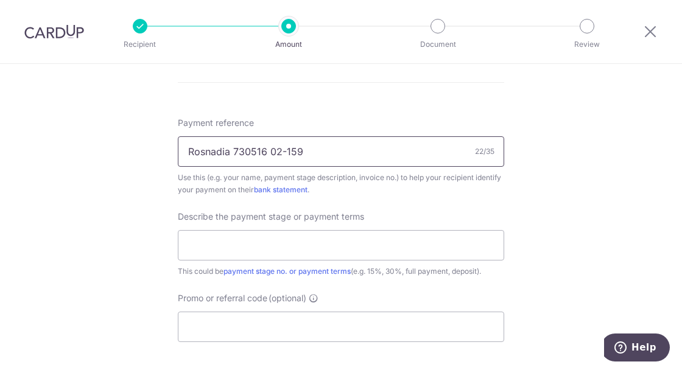
scroll to position [741, 0]
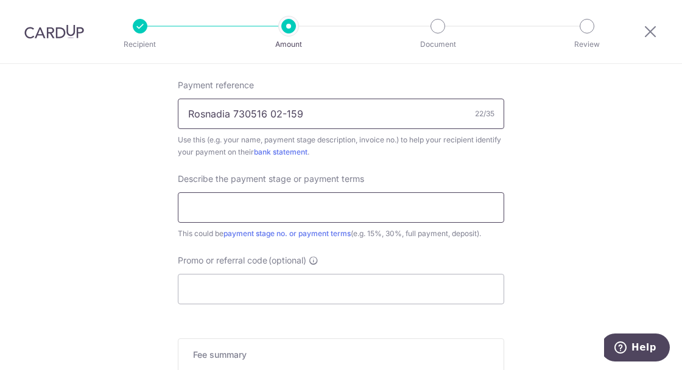
type input "Rosnadia 730516 02-159"
click at [316, 199] on input "text" at bounding box center [341, 207] width 326 height 30
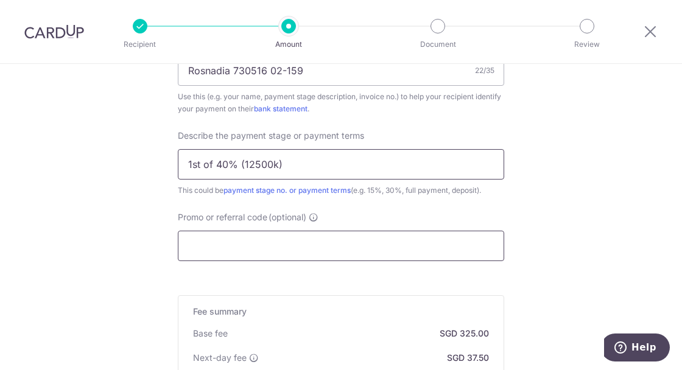
scroll to position [819, 0]
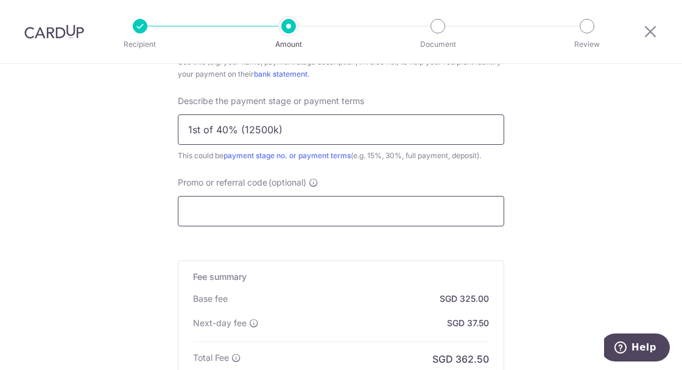
type input "1st of 40% (12500k)"
click at [325, 222] on input "Promo or referral code (optional)" at bounding box center [341, 211] width 326 height 30
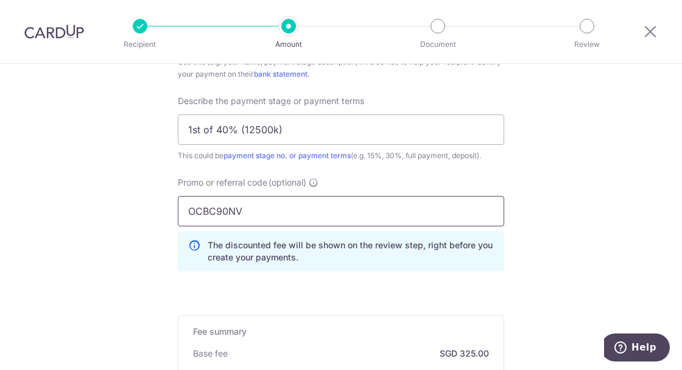
type input "OCBC90NV"
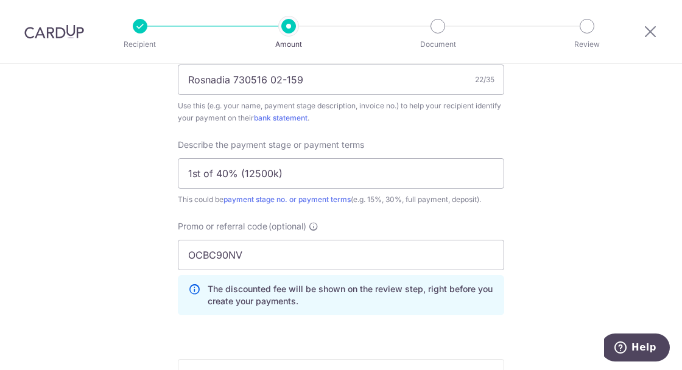
scroll to position [746, 0]
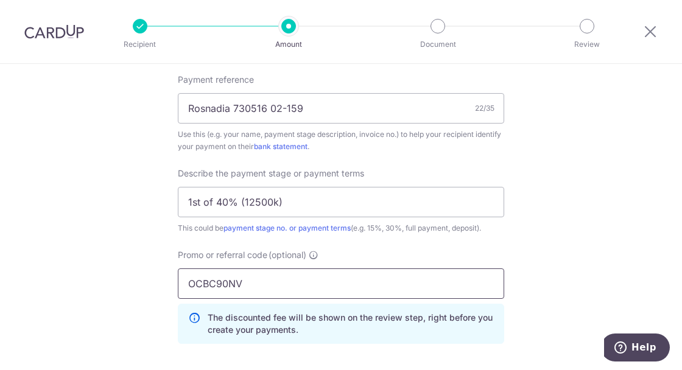
click at [334, 277] on input "OCBC90NV" at bounding box center [341, 284] width 326 height 30
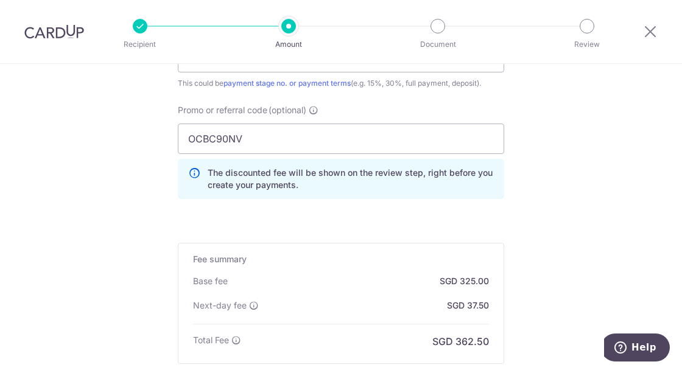
scroll to position [980, 0]
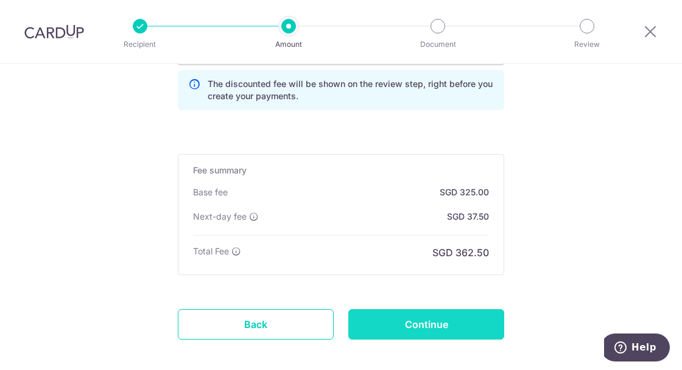
click at [423, 318] on input "Continue" at bounding box center [426, 324] width 156 height 30
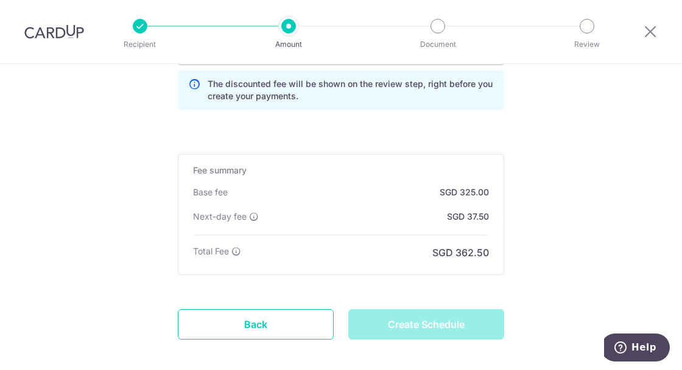
type input "Create Schedule"
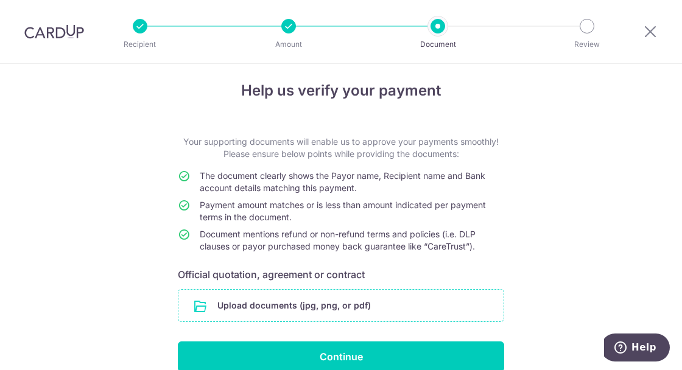
click at [377, 308] on input "file" at bounding box center [340, 306] width 325 height 32
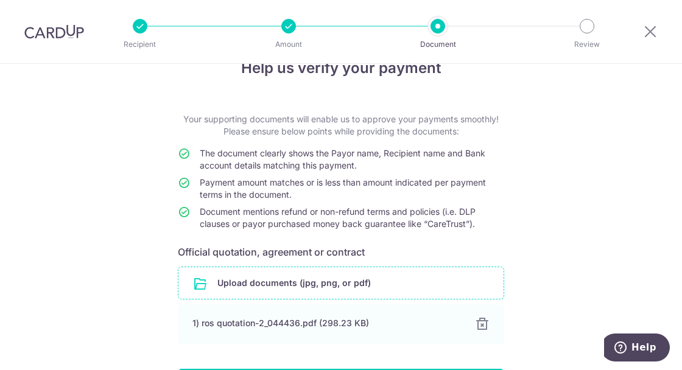
scroll to position [58, 0]
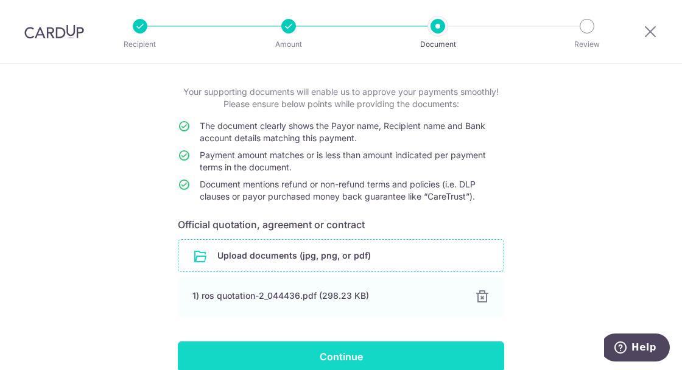
click at [393, 356] on input "Continue" at bounding box center [341, 357] width 326 height 30
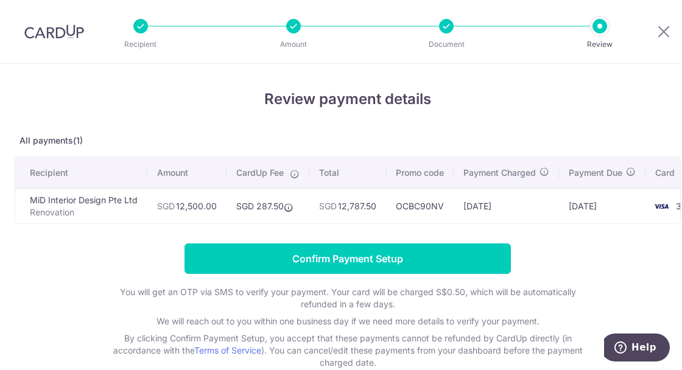
click at [598, 249] on form "Confirm Payment Setup You will get an OTP via SMS to verify your payment. Your …" at bounding box center [348, 306] width 666 height 125
click at [626, 213] on td "[DATE]" at bounding box center [602, 206] width 86 height 35
drag, startPoint x: 582, startPoint y: 220, endPoint x: 631, endPoint y: 232, distance: 50.8
click at [630, 230] on div "Review payment details All payments(1) Recipient Amount CardUp Fee Total Promo …" at bounding box center [348, 228] width 666 height 281
click at [621, 233] on div "Review payment details All payments(1) Recipient Amount CardUp Fee Total Promo …" at bounding box center [348, 228] width 666 height 281
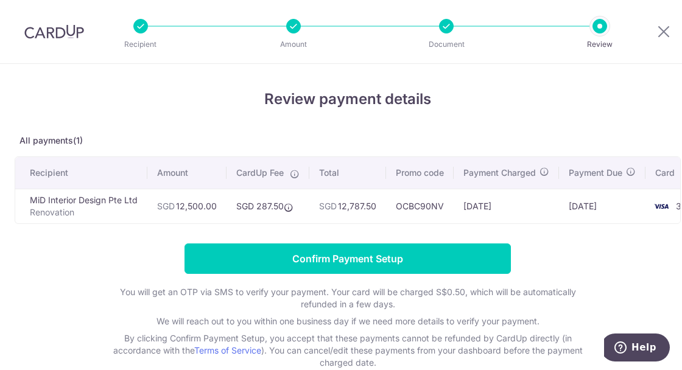
drag, startPoint x: 529, startPoint y: 222, endPoint x: 545, endPoint y: 228, distance: 17.5
click at [545, 228] on div "Review payment details All payments(1) Recipient Amount CardUp Fee Total Promo …" at bounding box center [348, 228] width 666 height 281
click at [549, 253] on form "Confirm Payment Setup You will get an OTP via SMS to verify your payment. Your …" at bounding box center [348, 306] width 666 height 125
drag, startPoint x: 501, startPoint y: 189, endPoint x: 472, endPoint y: 184, distance: 29.0
click at [472, 184] on table "Recipient Amount CardUp Fee Total Promo code Payment Charged Payment Due Card M…" at bounding box center [363, 190] width 697 height 66
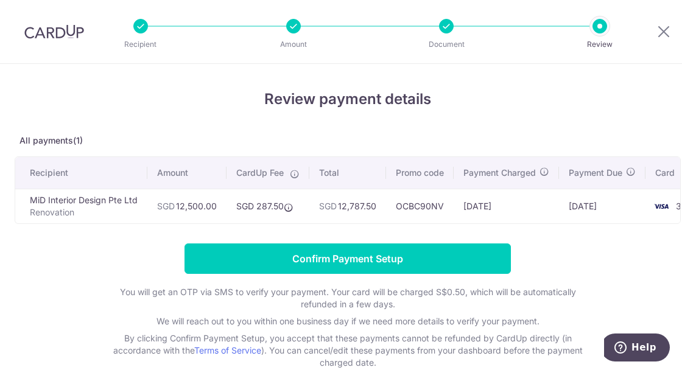
click at [509, 123] on div "Review payment details All payments(1) Recipient Amount CardUp Fee Total Promo …" at bounding box center [348, 228] width 666 height 281
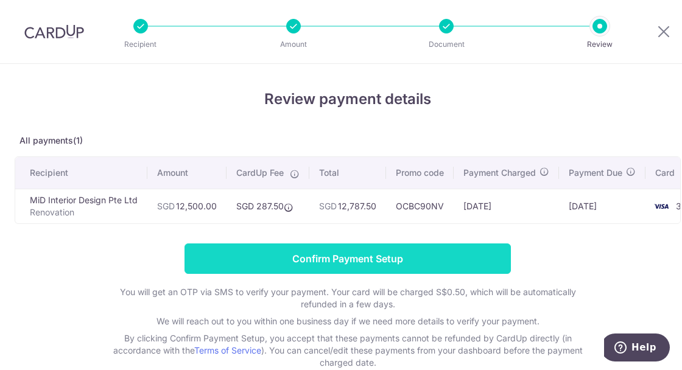
click at [413, 257] on input "Confirm Payment Setup" at bounding box center [348, 259] width 326 height 30
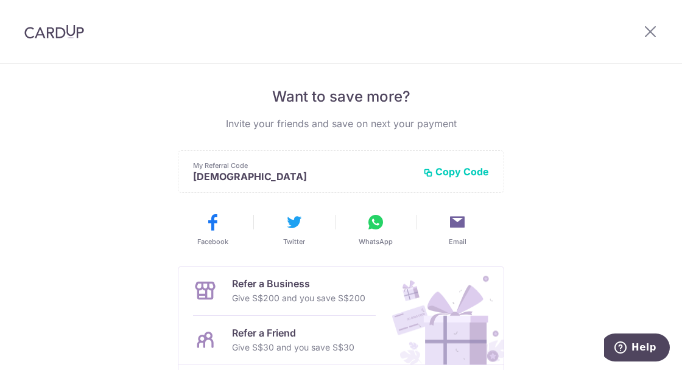
scroll to position [244, 0]
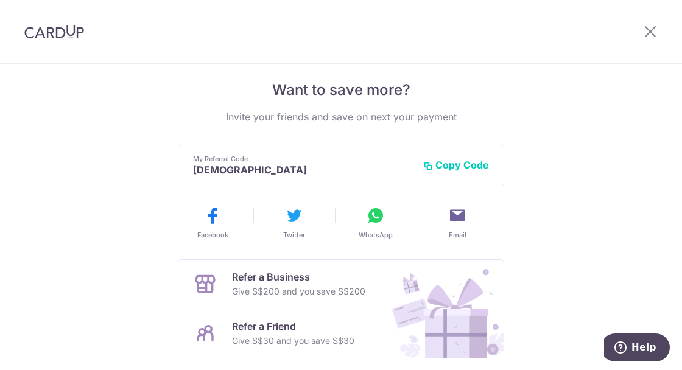
click at [472, 164] on button "Copy Code" at bounding box center [456, 165] width 66 height 12
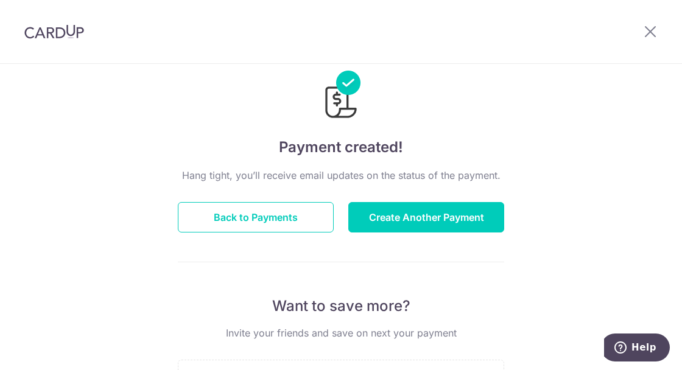
scroll to position [0, 0]
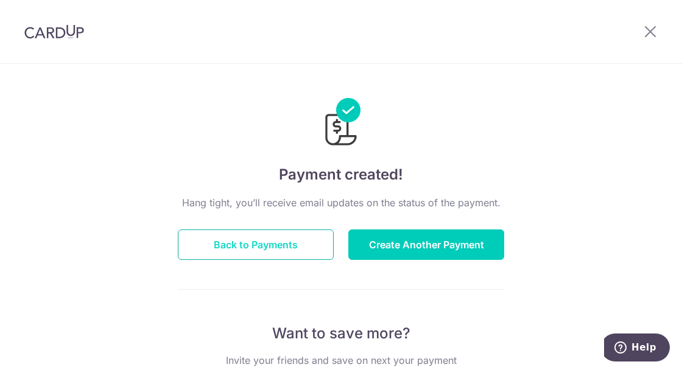
click at [234, 245] on button "Back to Payments" at bounding box center [256, 245] width 156 height 30
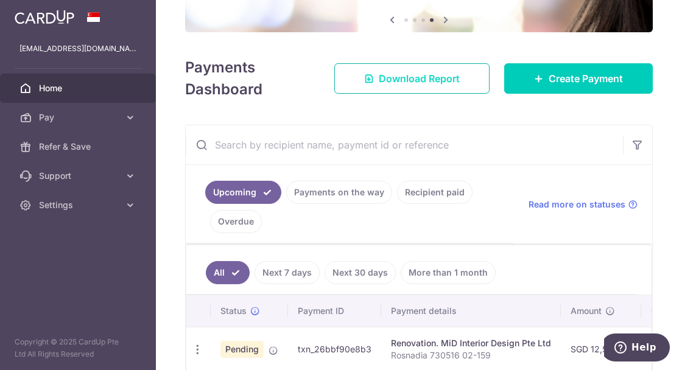
click at [456, 79] on span "Download Report" at bounding box center [419, 78] width 81 height 15
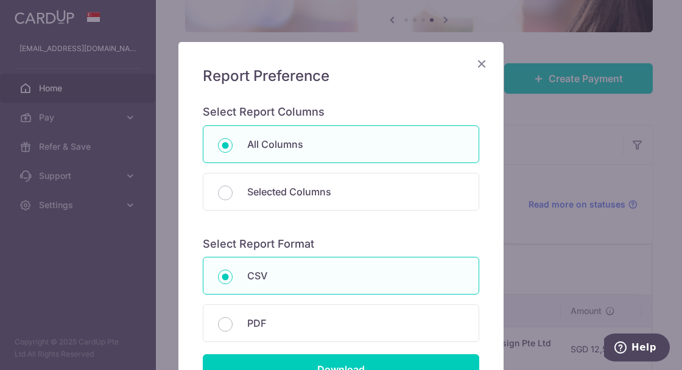
scroll to position [124, 0]
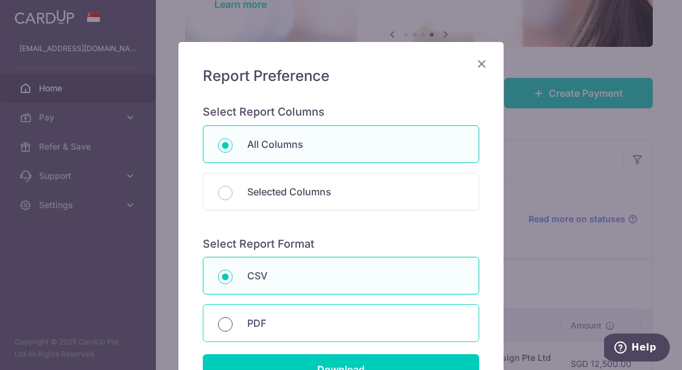
click at [227, 319] on input "PDF" at bounding box center [225, 324] width 15 height 15
radio input "true"
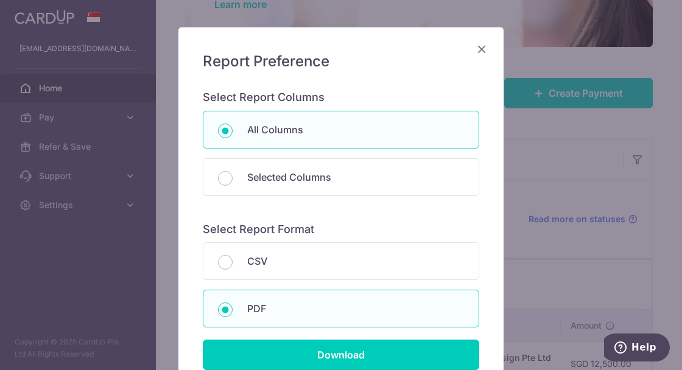
scroll to position [62, 0]
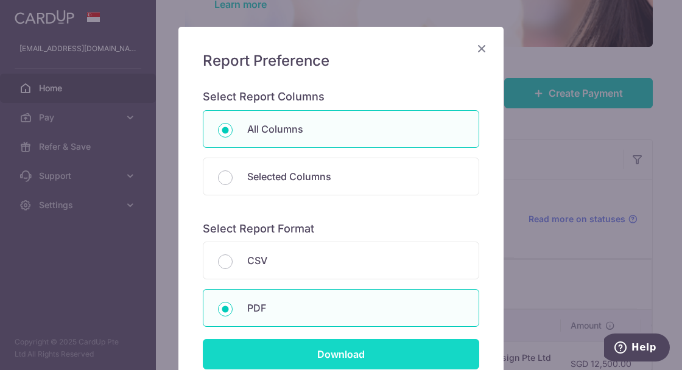
click at [406, 360] on input "Download" at bounding box center [341, 354] width 277 height 30
